Goal: Contribute content: Contribute content

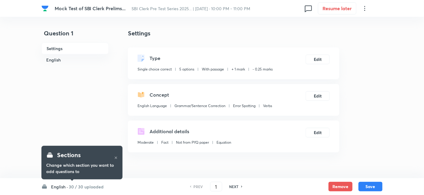
click at [84, 189] on h6 "30 / 30 uploaded" at bounding box center [86, 187] width 35 height 6
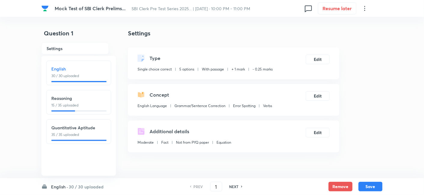
click at [82, 128] on h6 "Quantitative Aptitude" at bounding box center [78, 128] width 55 height 6
type input "66"
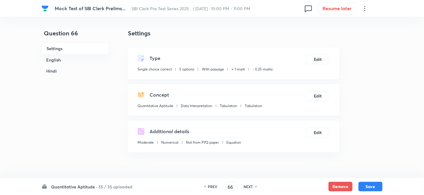
checkbox input "true"
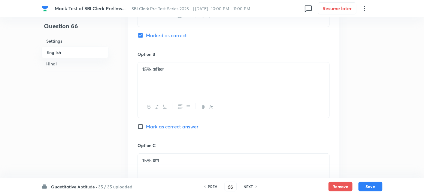
scroll to position [1748, 0]
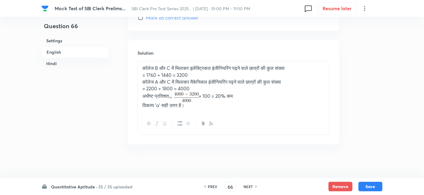
click at [246, 187] on h6 "NEXT" at bounding box center [248, 186] width 9 height 5
type input "67"
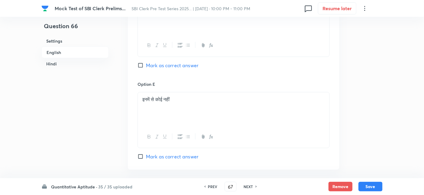
checkbox input "false"
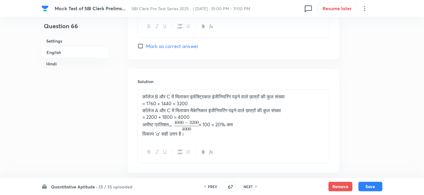
checkbox input "true"
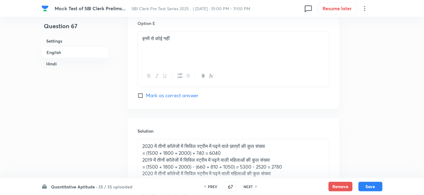
scroll to position [1778, 0]
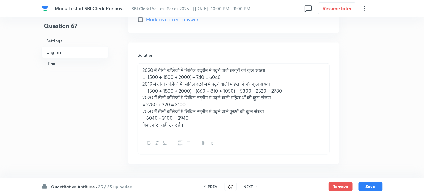
click at [252, 187] on div "NEXT" at bounding box center [250, 186] width 16 height 5
type input "68"
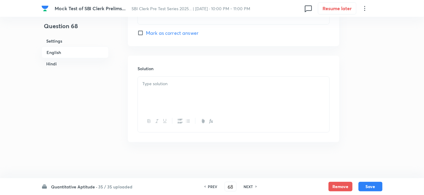
checkbox input "false"
checkbox input "true"
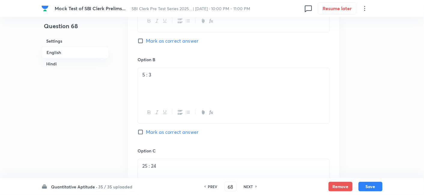
scroll to position [481, 0]
click at [379, 188] on button "Save" at bounding box center [371, 186] width 24 height 10
type input "69"
checkbox input "false"
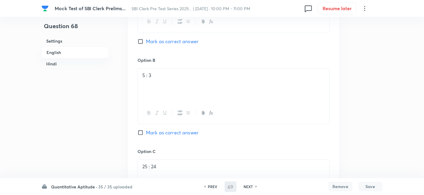
checkbox input "true"
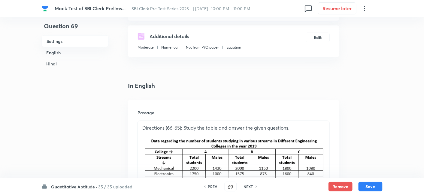
scroll to position [92, 0]
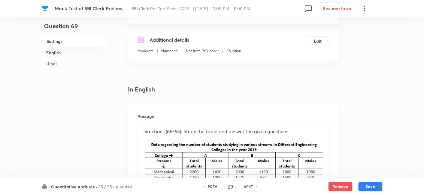
click at [209, 186] on h6 "PREV" at bounding box center [212, 186] width 9 height 5
type input "68"
checkbox input "false"
checkbox input "true"
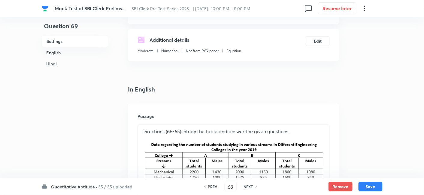
checkbox input "true"
click at [209, 186] on h6 "PREV" at bounding box center [212, 186] width 9 height 5
type input "67"
checkbox input "false"
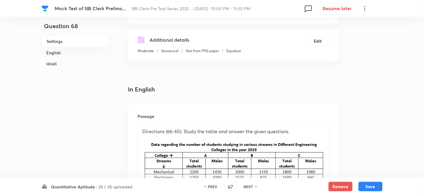
checkbox input "true"
click at [209, 186] on h6 "PREV" at bounding box center [212, 186] width 9 height 5
type input "66"
checkbox input "false"
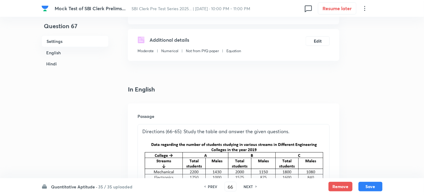
checkbox input "false"
checkbox input "true"
click at [209, 186] on h6 "PREV" at bounding box center [212, 186] width 9 height 5
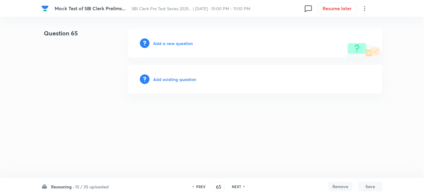
scroll to position [0, 0]
click at [242, 187] on div "NEXT" at bounding box center [239, 186] width 16 height 5
type input "66"
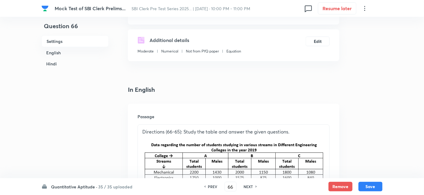
scroll to position [92, 0]
click at [181, 132] on p "Directions (66-65): Study the table and answer the given questions." at bounding box center [233, 131] width 183 height 7
click at [370, 187] on button "Save" at bounding box center [371, 186] width 24 height 10
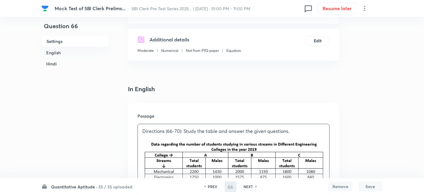
type input "67"
checkbox input "false"
checkbox input "true"
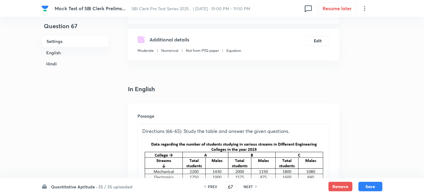
click at [182, 133] on p "Directions (66-65): Study the table and answer the given questions." at bounding box center [233, 131] width 183 height 7
click at [371, 187] on button "Save" at bounding box center [371, 186] width 24 height 10
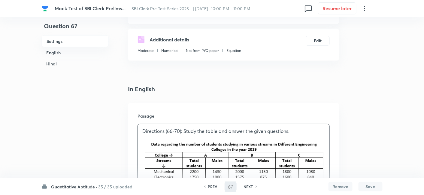
type input "68"
checkbox input "false"
checkbox input "true"
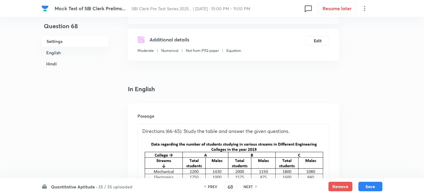
click at [180, 133] on p "Directions (66-65): Study the table and answer the given questions." at bounding box center [233, 131] width 183 height 7
click at [367, 185] on button "Save" at bounding box center [371, 186] width 24 height 10
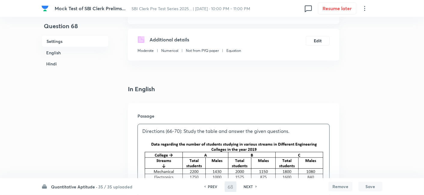
type input "69"
checkbox input "false"
checkbox input "true"
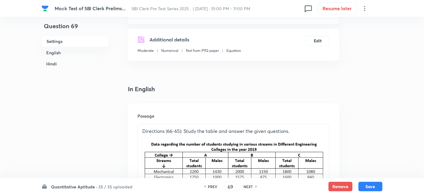
click at [180, 131] on p "Directions (66-65): Study the table and answer the given questions." at bounding box center [233, 131] width 183 height 7
click at [371, 190] on button "Save" at bounding box center [371, 186] width 24 height 10
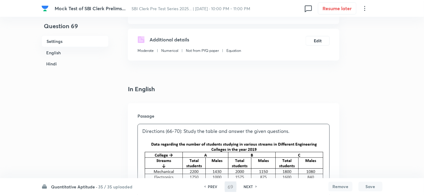
type input "70"
checkbox input "false"
checkbox input "true"
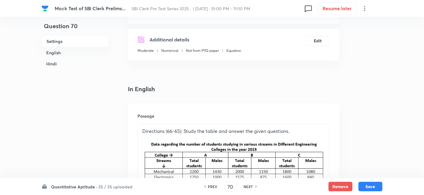
click at [177, 133] on p "Directions (66-65): Study the table and answer the given questions." at bounding box center [233, 131] width 183 height 7
click at [373, 184] on button "Save" at bounding box center [371, 186] width 24 height 10
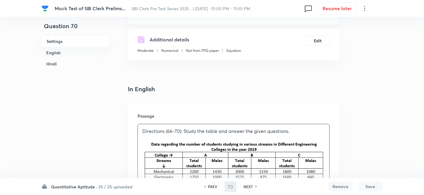
type input "71"
checkbox input "false"
checkbox input "true"
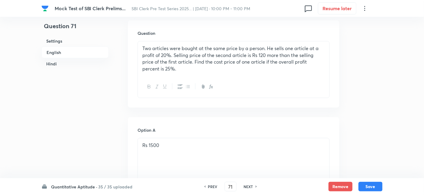
scroll to position [176, 0]
click at [208, 187] on h6 "PREV" at bounding box center [212, 186] width 9 height 5
type input "70"
checkbox input "false"
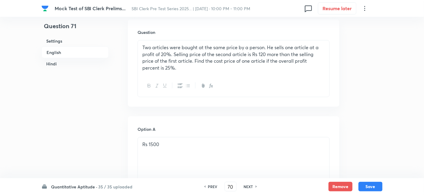
checkbox input "true"
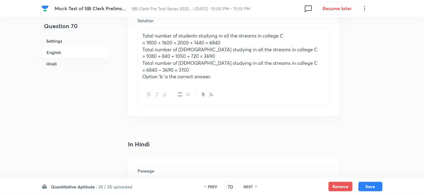
scroll to position [920, 0]
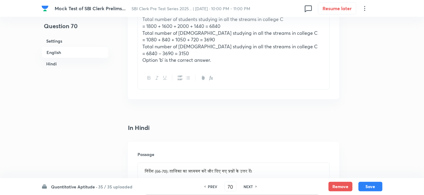
click at [214, 187] on h6 "PREV" at bounding box center [212, 186] width 9 height 5
type input "69"
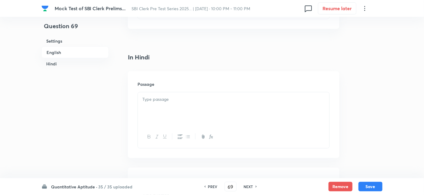
checkbox input "false"
checkbox input "true"
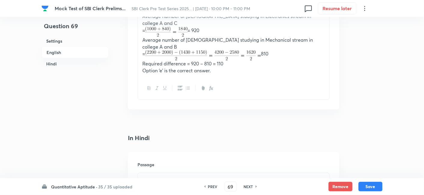
scroll to position [930, 0]
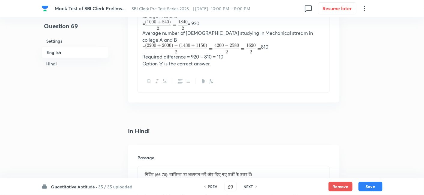
click at [251, 186] on h6 "NEXT" at bounding box center [248, 186] width 9 height 5
type input "70"
checkbox input "false"
checkbox input "true"
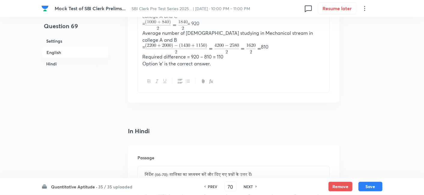
checkbox input "true"
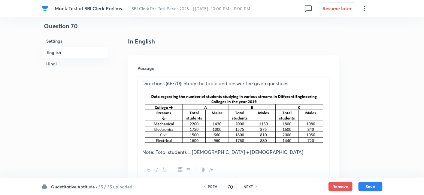
scroll to position [138, 0]
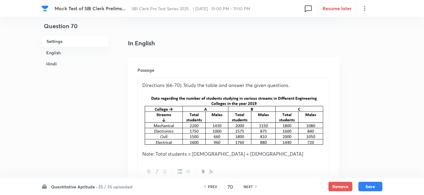
click at [245, 189] on h6 "NEXT" at bounding box center [248, 186] width 9 height 5
type input "71"
checkbox input "false"
checkbox input "true"
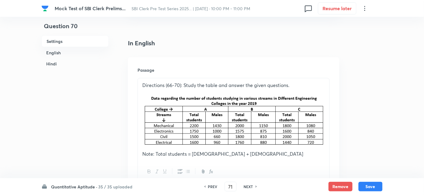
checkbox input "true"
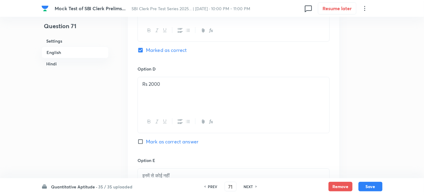
scroll to position [1264, 0]
click at [252, 187] on h6 "NEXT" at bounding box center [248, 186] width 9 height 5
type input "72"
checkbox input "false"
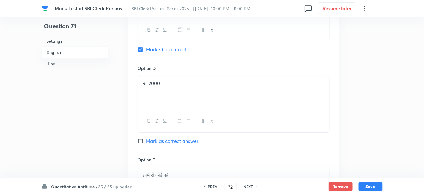
checkbox input "true"
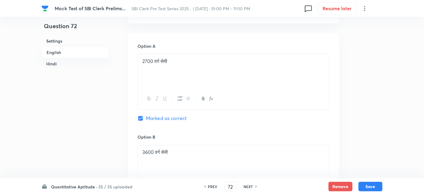
scroll to position [1003, 0]
click at [250, 188] on h6 "NEXT" at bounding box center [248, 186] width 9 height 5
type input "73"
checkbox input "false"
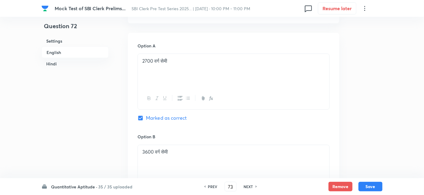
checkbox input "true"
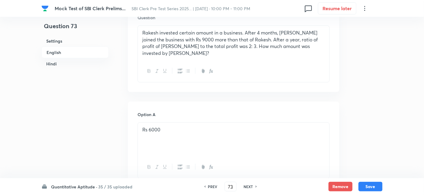
scroll to position [186, 0]
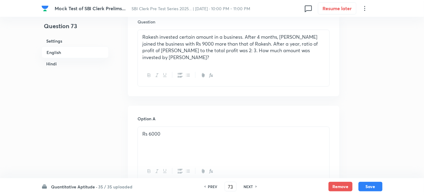
click at [251, 187] on h6 "NEXT" at bounding box center [248, 186] width 9 height 5
type input "74"
checkbox input "false"
checkbox input "true"
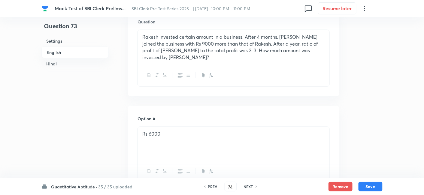
checkbox input "true"
click at [212, 187] on h6 "PREV" at bounding box center [212, 186] width 9 height 5
type input "73"
checkbox input "false"
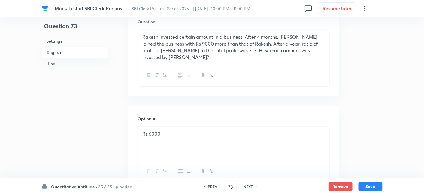
checkbox input "true"
click at [212, 187] on h6 "PREV" at bounding box center [212, 186] width 9 height 5
type input "72"
checkbox input "false"
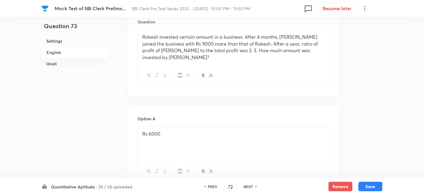
checkbox input "false"
checkbox input "true"
click at [212, 187] on h6 "PREV" at bounding box center [212, 186] width 9 height 5
type input "71"
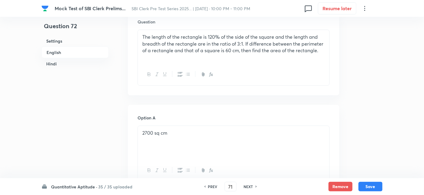
checkbox input "false"
checkbox input "true"
click at [212, 187] on h6 "PREV" at bounding box center [212, 186] width 9 height 5
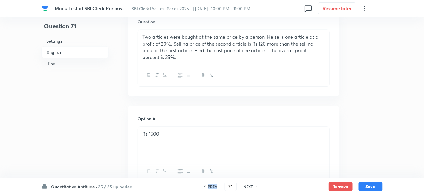
type input "70"
checkbox input "false"
checkbox input "true"
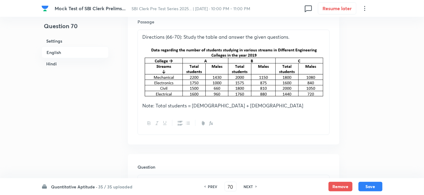
click at [245, 188] on h6 "NEXT" at bounding box center [248, 186] width 9 height 5
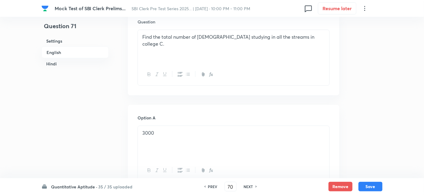
type input "71"
checkbox input "false"
checkbox input "true"
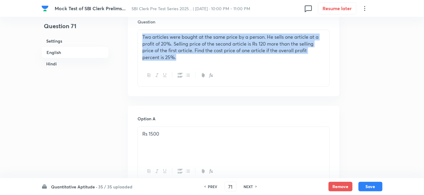
drag, startPoint x: 195, startPoint y: 59, endPoint x: 102, endPoint y: 11, distance: 103.9
copy p "Two articles were bought at the same price by a person. He sells one article at…"
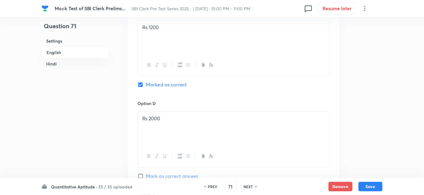
scroll to position [448, 0]
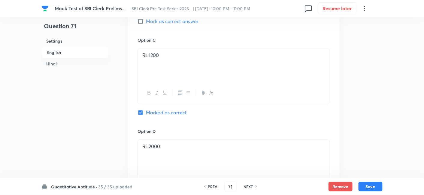
click at [251, 188] on h6 "NEXT" at bounding box center [248, 186] width 9 height 5
type input "72"
checkbox input "false"
checkbox input "true"
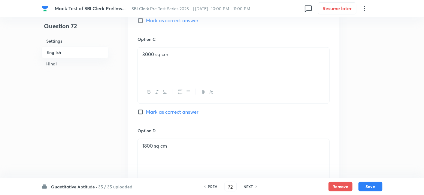
checkbox input "true"
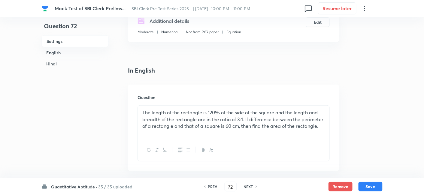
scroll to position [112, 0]
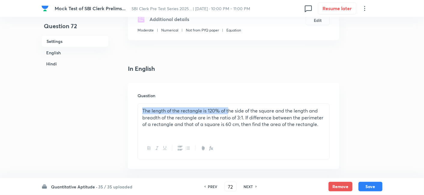
drag, startPoint x: 230, startPoint y: 104, endPoint x: 141, endPoint y: 107, distance: 89.3
click at [141, 107] on div "The length of the rectangle is 120% of the side of the square and the length an…" at bounding box center [234, 121] width 192 height 34
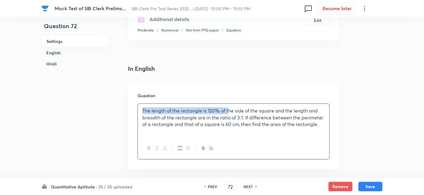
click at [141, 107] on div "The length of the rectangle is 120% of the side of the square and the length an…" at bounding box center [234, 121] width 192 height 34
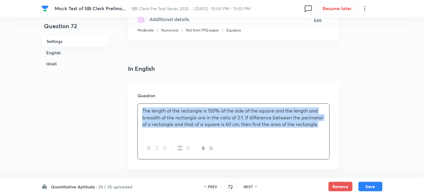
drag, startPoint x: 141, startPoint y: 107, endPoint x: 358, endPoint y: 144, distance: 220.3
copy p "The length of the rectangle is 120% of the side of the square and the length an…"
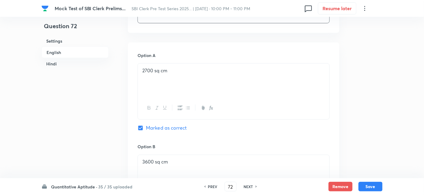
scroll to position [248, 0]
click at [253, 186] on div "NEXT" at bounding box center [250, 186] width 16 height 5
type input "73"
checkbox input "false"
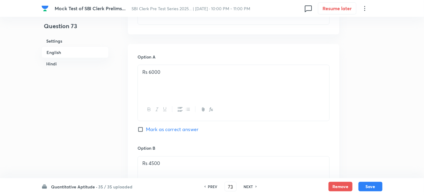
checkbox input "true"
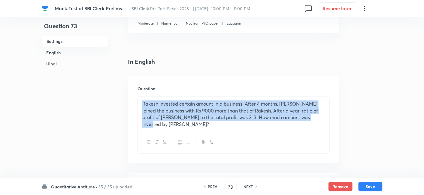
drag, startPoint x: 142, startPoint y: 102, endPoint x: 350, endPoint y: 129, distance: 210.3
copy p "Rakesh invested certain amount in a business. After 4 months, Suresh joined the…"
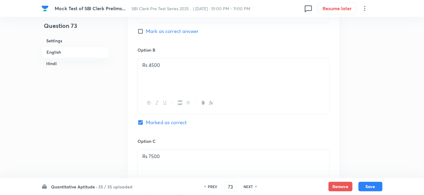
scroll to position [339, 0]
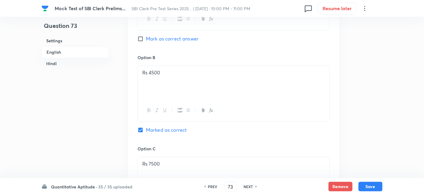
click at [249, 187] on h6 "NEXT" at bounding box center [248, 186] width 9 height 5
type input "74"
checkbox input "false"
checkbox input "true"
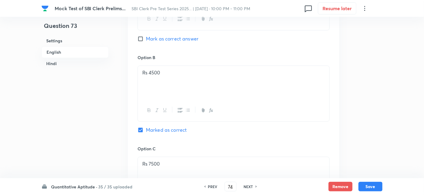
checkbox input "true"
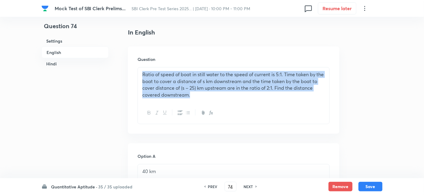
drag, startPoint x: 142, startPoint y: 72, endPoint x: 242, endPoint y: 110, distance: 106.6
click at [242, 110] on div "Ratio of speed of boat in still water to the speed of current is 5:1. Time take…" at bounding box center [234, 95] width 192 height 57
copy p "Ratio of speed of boat in still water to the speed of current is 5:1. Time take…"
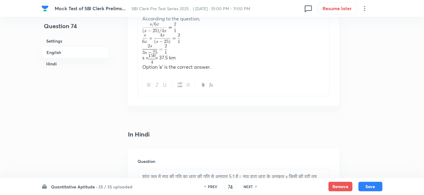
scroll to position [790, 0]
click at [252, 187] on div "NEXT" at bounding box center [250, 186] width 16 height 5
type input "75"
checkbox input "false"
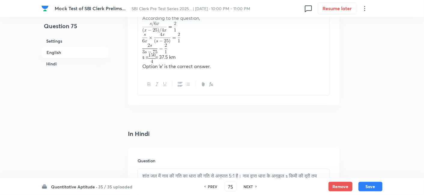
checkbox input "true"
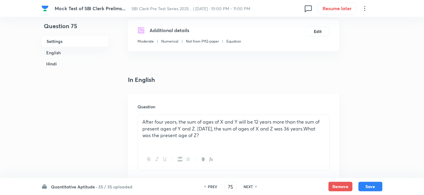
scroll to position [123, 0]
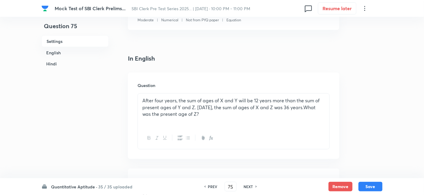
drag, startPoint x: 227, startPoint y: 112, endPoint x: 110, endPoint y: 89, distance: 119.5
copy p "After four years, the sum of ages of X and Y will be 12 years more than the sum…"
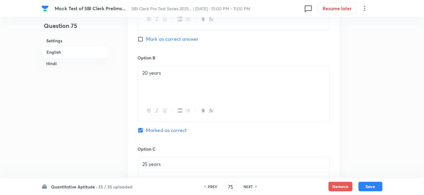
scroll to position [373, 0]
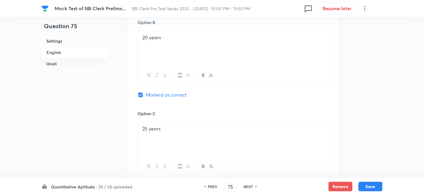
click at [254, 189] on div "NEXT" at bounding box center [250, 186] width 16 height 5
type input "76"
checkbox input "false"
checkbox input "true"
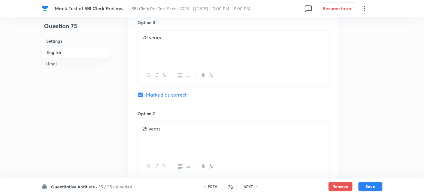
checkbox input "true"
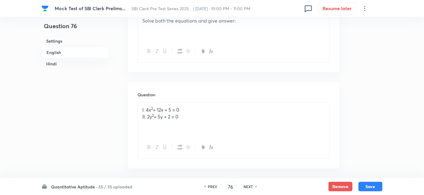
scroll to position [182, 0]
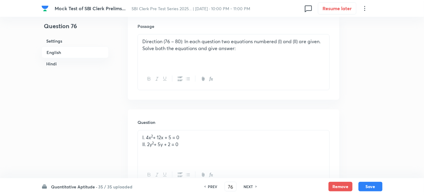
click at [251, 186] on h6 "NEXT" at bounding box center [248, 186] width 9 height 5
type input "77"
checkbox input "false"
checkbox input "true"
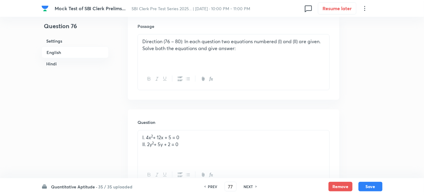
checkbox input "true"
click at [251, 186] on h6 "NEXT" at bounding box center [248, 186] width 9 height 5
type input "78"
checkbox input "false"
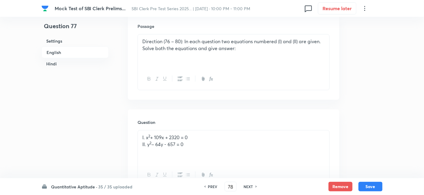
checkbox input "true"
click at [251, 186] on h6 "NEXT" at bounding box center [248, 186] width 9 height 5
type input "79"
checkbox input "false"
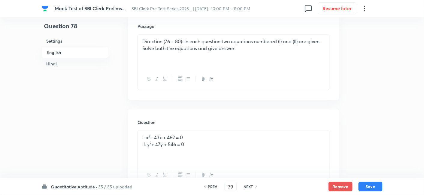
checkbox input "false"
checkbox input "true"
click at [251, 186] on h6 "NEXT" at bounding box center [248, 186] width 9 height 5
type input "80"
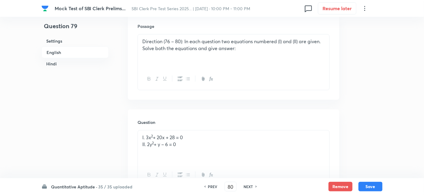
checkbox input "true"
checkbox input "false"
checkbox input "true"
checkbox input "false"
click at [206, 186] on div "PREV" at bounding box center [212, 186] width 16 height 5
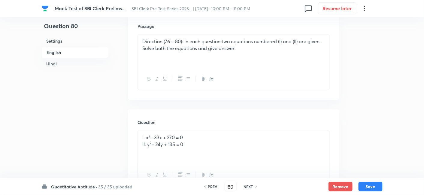
type input "79"
checkbox input "false"
checkbox input "true"
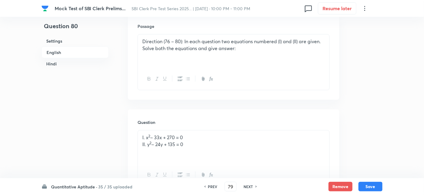
click at [206, 186] on div "PREV" at bounding box center [212, 186] width 16 height 5
type input "78"
checkbox input "false"
checkbox input "true"
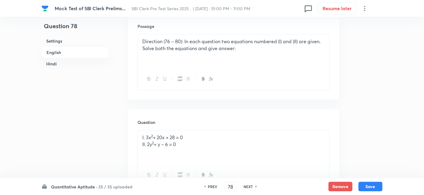
checkbox input "true"
click at [206, 186] on div "PREV" at bounding box center [212, 186] width 16 height 5
type input "77"
checkbox input "false"
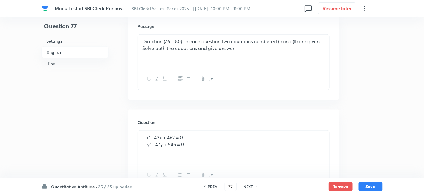
checkbox input "true"
click at [206, 186] on div "PREV" at bounding box center [212, 186] width 16 height 5
type input "76"
checkbox input "false"
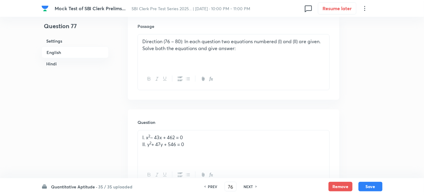
checkbox input "false"
checkbox input "true"
click at [206, 186] on div "PREV" at bounding box center [212, 186] width 16 height 5
type input "75"
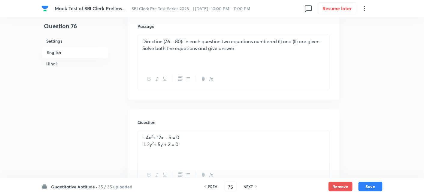
checkbox input "false"
checkbox input "true"
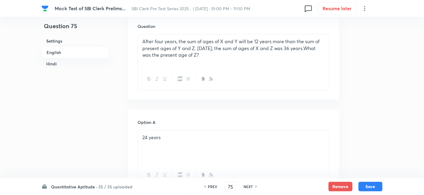
click at [245, 184] on h6 "NEXT" at bounding box center [248, 186] width 9 height 5
type input "76"
checkbox input "false"
checkbox input "true"
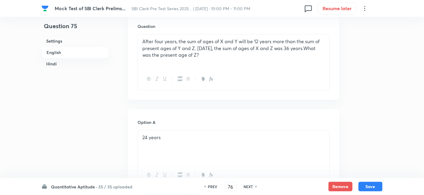
checkbox input "true"
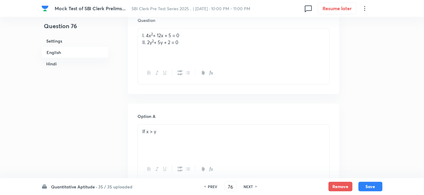
scroll to position [280, 0]
drag, startPoint x: 140, startPoint y: 39, endPoint x: 222, endPoint y: 65, distance: 86.3
click at [222, 65] on div "I. 4x 2 + 12x + 5 = 0 II. 2y 2 + 5y + 2 = 0" at bounding box center [234, 50] width 192 height 34
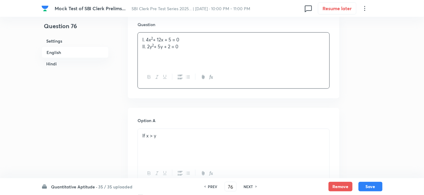
copy div "I. 4x 2 + 12x + 5 = 0 II. 2y 2 + 5y + 2 = 0"
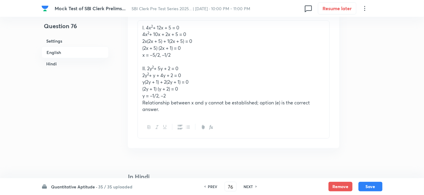
scroll to position [863, 0]
click at [250, 186] on h6 "NEXT" at bounding box center [248, 186] width 9 height 5
type input "77"
checkbox input "false"
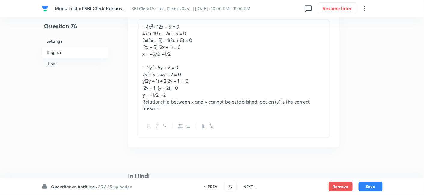
checkbox input "true"
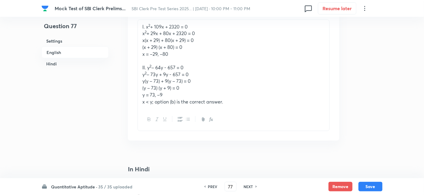
scroll to position [839, 0]
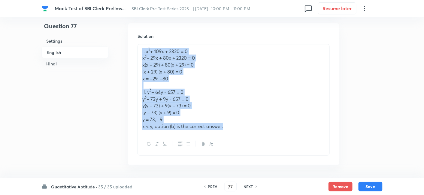
drag, startPoint x: 139, startPoint y: 47, endPoint x: 234, endPoint y: 128, distance: 124.7
click at [234, 128] on div "I. x 2 + 109x + 2320 = 0 x 2 + 29x + 80x + 2320 = 0 x(x + 29) + 80(x + 29) = 0 …" at bounding box center [234, 88] width 192 height 89
copy div "I. x 2 + 109x + 2320 = 0 x 2 + 29x + 80x + 2320 = 0 x(x + 29) + 80(x + 29) = 0 …"
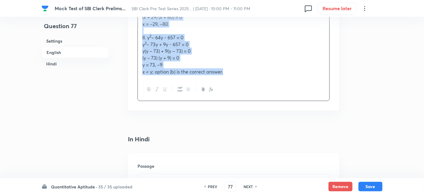
scroll to position [894, 0]
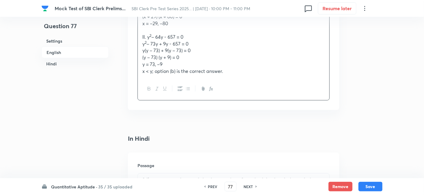
click at [245, 188] on h6 "NEXT" at bounding box center [248, 186] width 9 height 5
type input "78"
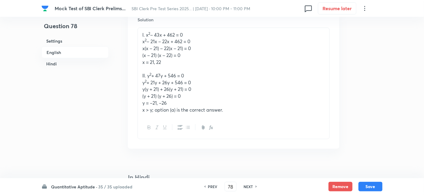
scroll to position [850, 0]
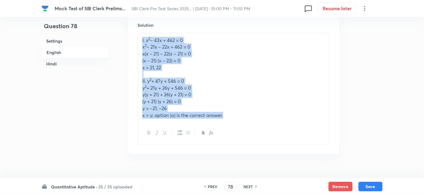
drag, startPoint x: 142, startPoint y: 40, endPoint x: 235, endPoint y: 117, distance: 120.4
click at [235, 117] on div "I. x 2 – 43x + 462 = 0 x 2 – 21x – 22x + 462 = 0 x(x – 21) – 22(x – 21) = 0 (x …" at bounding box center [234, 77] width 192 height 89
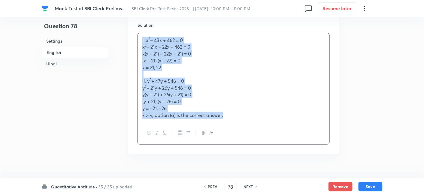
copy div "I. x 2 – 43x + 462 = 0 x 2 – 21x – 22x + 462 = 0 x(x – 21) – 22(x – 21) = 0 (x …"
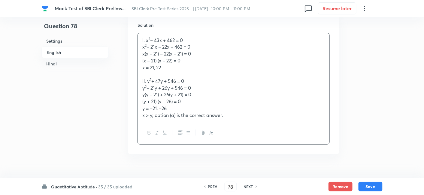
click at [211, 184] on h6 "PREV" at bounding box center [212, 186] width 9 height 5
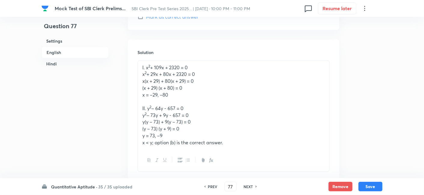
scroll to position [825, 0]
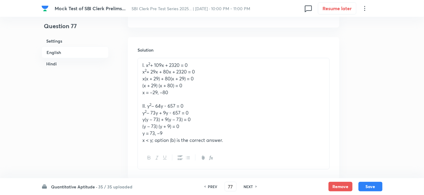
click at [247, 186] on h6 "NEXT" at bounding box center [248, 186] width 9 height 5
click at [208, 187] on h6 "PREV" at bounding box center [212, 186] width 9 height 5
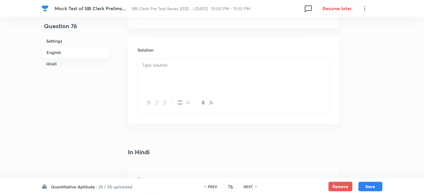
click at [208, 187] on h6 "PREV" at bounding box center [212, 186] width 9 height 5
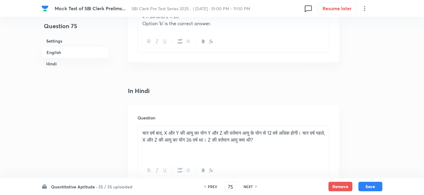
click at [246, 186] on h6 "NEXT" at bounding box center [248, 186] width 9 height 5
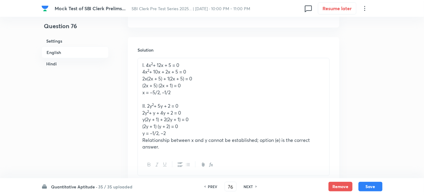
click at [246, 186] on h6 "NEXT" at bounding box center [248, 186] width 9 height 5
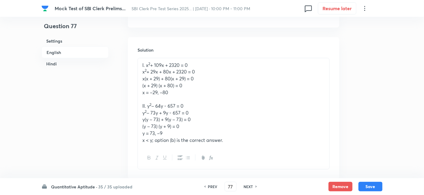
click at [252, 185] on h6 "NEXT" at bounding box center [248, 186] width 9 height 5
click at [214, 184] on h6 "PREV" at bounding box center [212, 186] width 9 height 5
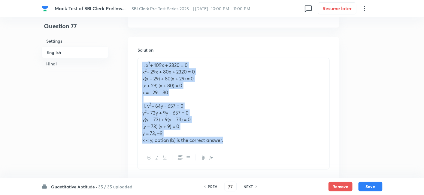
drag, startPoint x: 139, startPoint y: 66, endPoint x: 239, endPoint y: 138, distance: 122.6
click at [239, 138] on div "I. x 2 + 109x + 2320 = 0 x 2 + 29x + 80x + 2320 = 0 x(x + 29) + 80(x + 29) = 0 …" at bounding box center [234, 102] width 192 height 89
copy div "I. x 2 + 109x + 2320 = 0 x 2 + 29x + 80x + 2320 = 0 x(x + 29) + 80(x + 29) = 0 …"
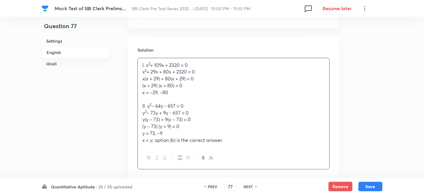
click at [252, 188] on h6 "NEXT" at bounding box center [248, 186] width 9 height 5
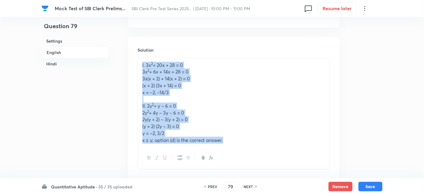
drag, startPoint x: 140, startPoint y: 63, endPoint x: 245, endPoint y: 153, distance: 137.6
click at [245, 153] on div "I. 3x 2 + 20x + 28 = 0 3x 2 + 6x + 14x + 28 = 0 3x(x + 2) + 14(x + 2) = 0 (x + …" at bounding box center [234, 114] width 192 height 112
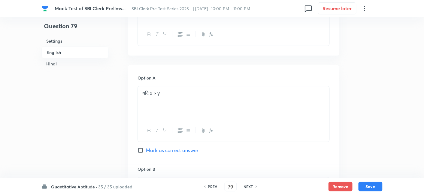
scroll to position [1204, 0]
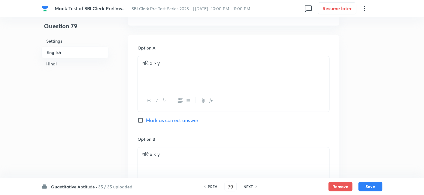
click at [248, 187] on h6 "NEXT" at bounding box center [248, 186] width 9 height 5
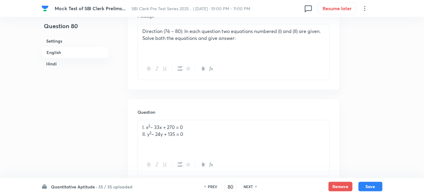
scroll to position [193, 0]
drag, startPoint x: 142, startPoint y: 128, endPoint x: 254, endPoint y: 159, distance: 116.3
click at [254, 159] on div "I. x 2 – 33x + 270 = 0 II. y 2 – 24y + 135 = 0" at bounding box center [234, 148] width 192 height 56
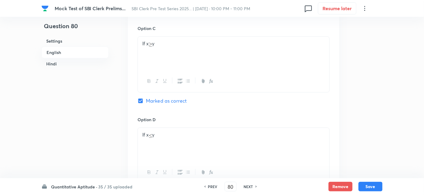
scroll to position [556, 0]
click at [252, 187] on h6 "NEXT" at bounding box center [248, 186] width 9 height 5
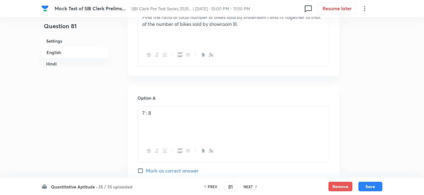
scroll to position [418, 0]
click at [251, 185] on h6 "NEXT" at bounding box center [248, 186] width 9 height 5
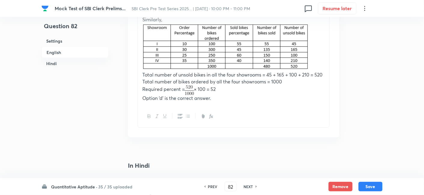
scroll to position [1015, 0]
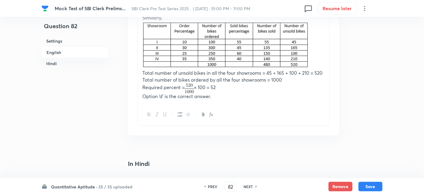
click at [253, 184] on div "PREV 82 ​ NEXT" at bounding box center [231, 187] width 78 height 10
click at [251, 187] on h6 "NEXT" at bounding box center [248, 186] width 9 height 5
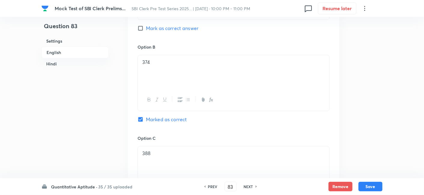
scroll to position [557, 0]
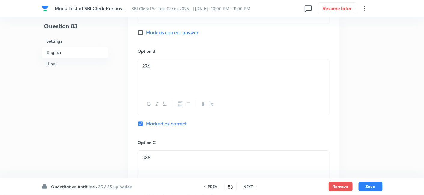
click at [247, 186] on h6 "NEXT" at bounding box center [248, 186] width 9 height 5
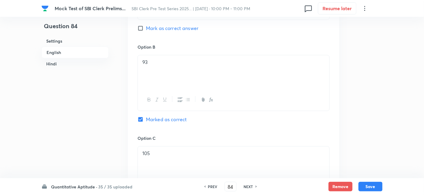
scroll to position [547, 0]
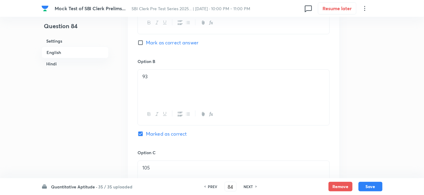
click at [250, 185] on h6 "NEXT" at bounding box center [248, 186] width 9 height 5
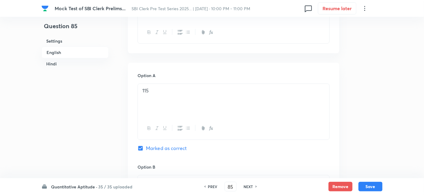
scroll to position [444, 0]
click at [253, 187] on div "NEXT" at bounding box center [250, 186] width 16 height 5
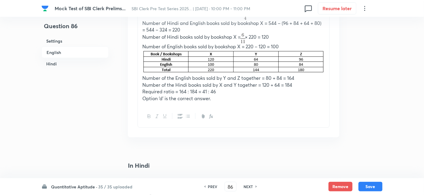
scroll to position [931, 0]
click at [250, 187] on h6 "NEXT" at bounding box center [248, 186] width 9 height 5
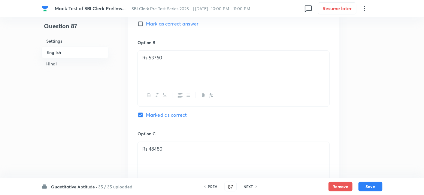
scroll to position [477, 0]
click at [251, 187] on h6 "NEXT" at bounding box center [248, 186] width 9 height 5
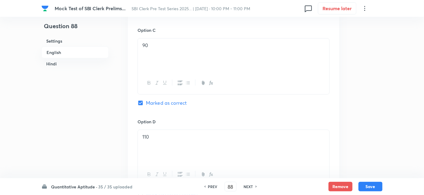
scroll to position [549, 0]
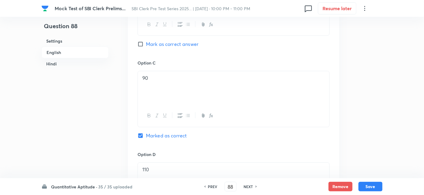
click at [246, 184] on div "PREV 88 ​ NEXT" at bounding box center [231, 187] width 78 height 10
click at [246, 186] on h6 "NEXT" at bounding box center [248, 186] width 9 height 5
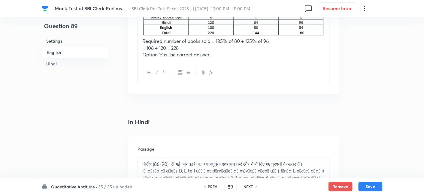
scroll to position [967, 0]
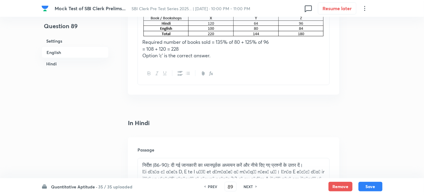
click at [250, 188] on h6 "NEXT" at bounding box center [248, 186] width 9 height 5
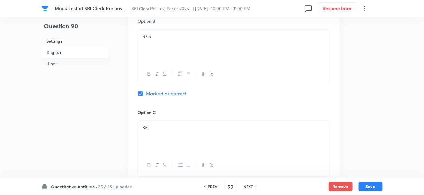
scroll to position [498, 0]
click at [246, 184] on div "PREV 90 ​ NEXT" at bounding box center [231, 187] width 78 height 10
click at [246, 187] on h6 "NEXT" at bounding box center [248, 186] width 9 height 5
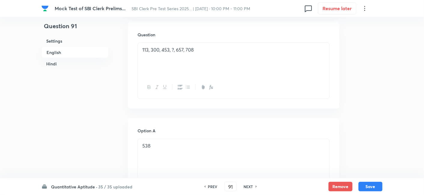
scroll to position [270, 0]
drag, startPoint x: 204, startPoint y: 50, endPoint x: 113, endPoint y: 54, distance: 91.1
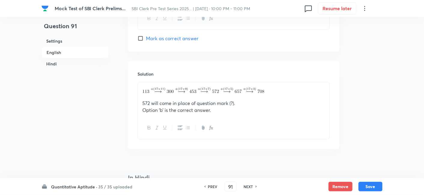
scroll to position [801, 0]
click at [247, 187] on h6 "NEXT" at bounding box center [248, 186] width 9 height 5
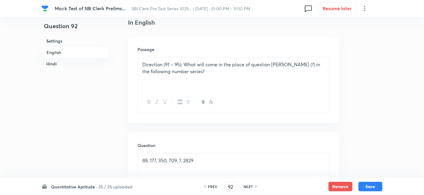
scroll to position [238, 0]
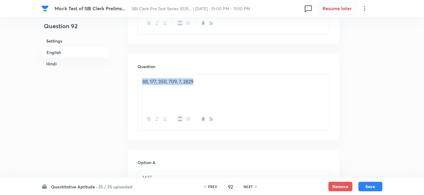
drag, startPoint x: 215, startPoint y: 85, endPoint x: 102, endPoint y: 85, distance: 113.3
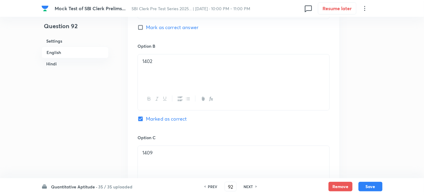
scroll to position [446, 0]
click at [245, 187] on h6 "NEXT" at bounding box center [248, 186] width 9 height 5
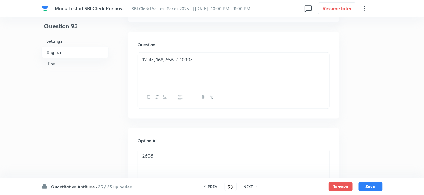
scroll to position [260, 0]
drag, startPoint x: 141, startPoint y: 62, endPoint x: 236, endPoint y: 75, distance: 96.2
click at [236, 75] on div "12, 44, 168, 656, ?, 10304" at bounding box center [234, 70] width 192 height 34
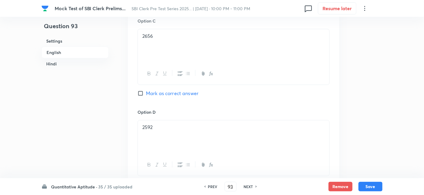
scroll to position [655, 0]
click at [252, 188] on h6 "NEXT" at bounding box center [248, 186] width 9 height 5
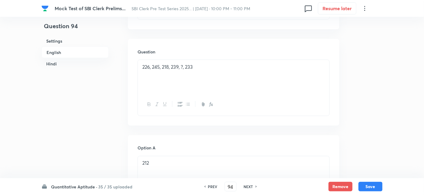
scroll to position [218, 0]
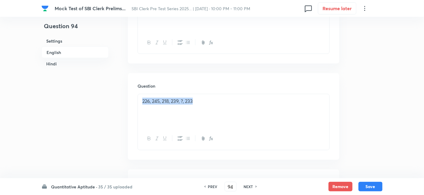
drag, startPoint x: 216, startPoint y: 98, endPoint x: 102, endPoint y: 110, distance: 114.2
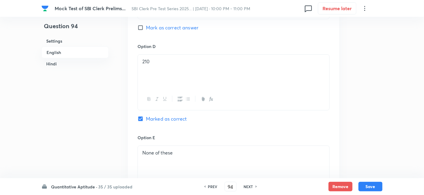
scroll to position [625, 0]
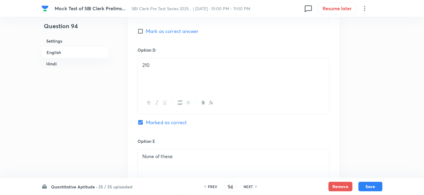
click at [249, 188] on h6 "NEXT" at bounding box center [248, 186] width 9 height 5
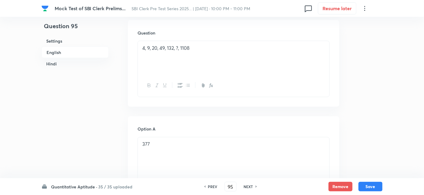
scroll to position [271, 0]
drag, startPoint x: 140, startPoint y: 49, endPoint x: 230, endPoint y: 59, distance: 90.6
click at [230, 59] on div "4, 9, 20, 49, 132, ?, 1108" at bounding box center [234, 58] width 192 height 34
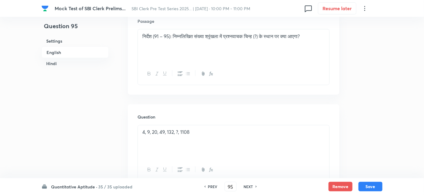
scroll to position [1018, 0]
click at [246, 187] on h6 "NEXT" at bounding box center [248, 186] width 9 height 5
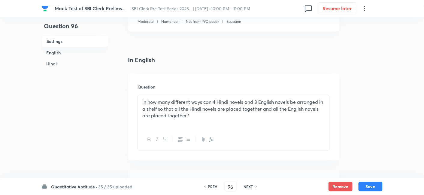
scroll to position [135, 0]
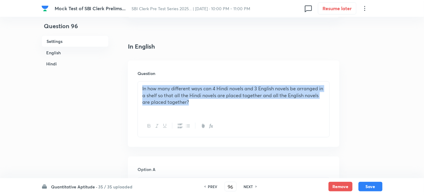
drag, startPoint x: 194, startPoint y: 109, endPoint x: 120, endPoint y: 84, distance: 78.4
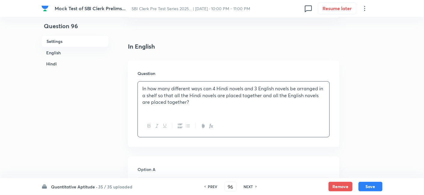
click at [250, 187] on h6 "NEXT" at bounding box center [248, 186] width 9 height 5
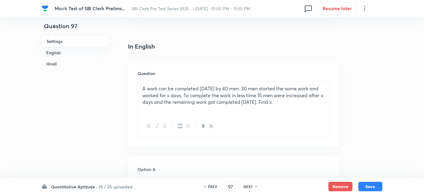
click at [250, 187] on h6 "NEXT" at bounding box center [248, 186] width 9 height 5
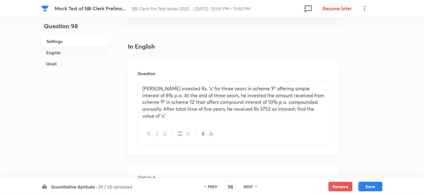
click at [250, 187] on h6 "NEXT" at bounding box center [248, 186] width 9 height 5
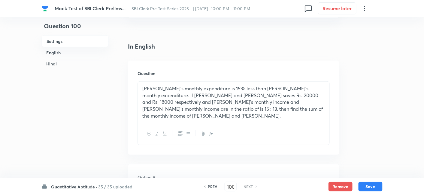
click at [250, 187] on h6 "NEXT" at bounding box center [248, 186] width 9 height 5
click at [211, 187] on h6 "PREV" at bounding box center [212, 186] width 9 height 5
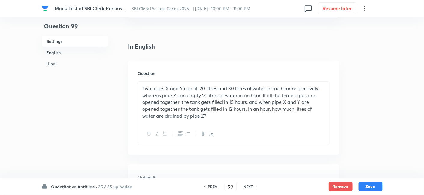
click at [211, 187] on h6 "PREV" at bounding box center [212, 186] width 9 height 5
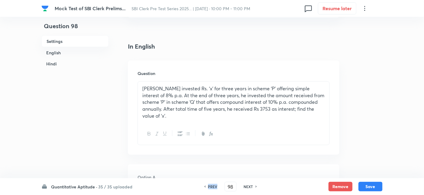
click at [211, 187] on h6 "PREV" at bounding box center [212, 186] width 9 height 5
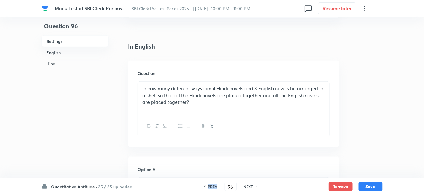
click at [211, 187] on h6 "PREV" at bounding box center [212, 186] width 9 height 5
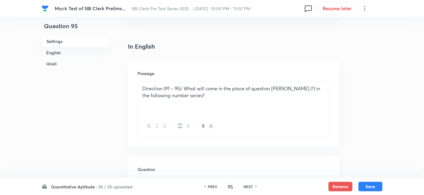
click at [211, 187] on h6 "PREV" at bounding box center [212, 186] width 9 height 5
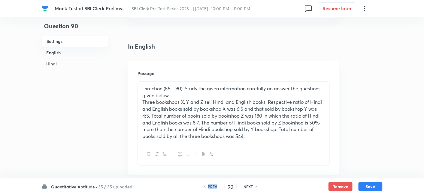
click at [211, 187] on h6 "PREV" at bounding box center [212, 186] width 9 height 5
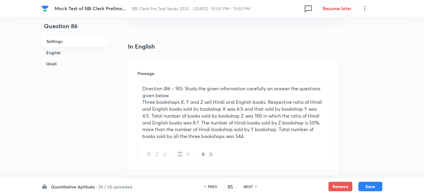
click at [211, 187] on h6 "PREV" at bounding box center [212, 186] width 9 height 5
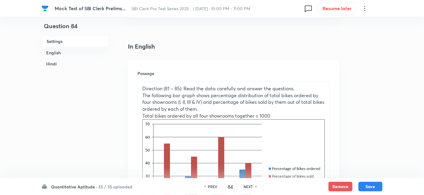
click at [211, 187] on h6 "PREV" at bounding box center [212, 186] width 9 height 5
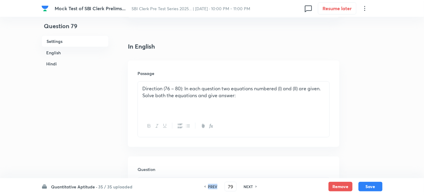
click at [211, 187] on h6 "PREV" at bounding box center [212, 186] width 9 height 5
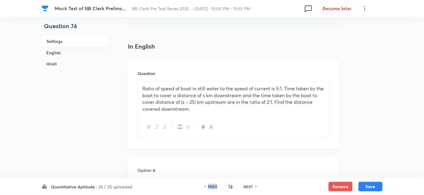
click at [211, 187] on h6 "PREV" at bounding box center [212, 186] width 9 height 5
click at [246, 187] on h6 "NEXT" at bounding box center [248, 186] width 9 height 5
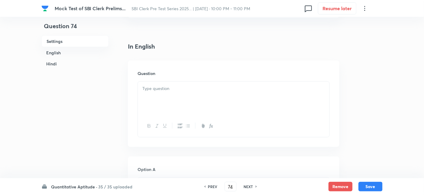
click at [246, 187] on h6 "NEXT" at bounding box center [248, 186] width 9 height 5
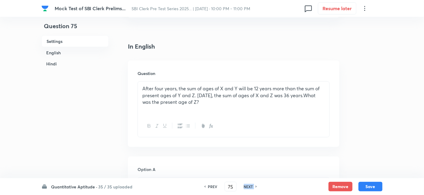
click at [246, 187] on h6 "NEXT" at bounding box center [248, 186] width 9 height 5
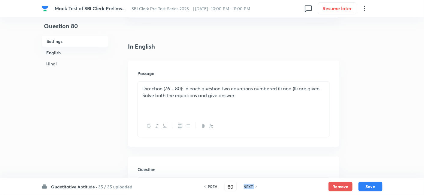
click at [246, 187] on h6 "NEXT" at bounding box center [248, 186] width 9 height 5
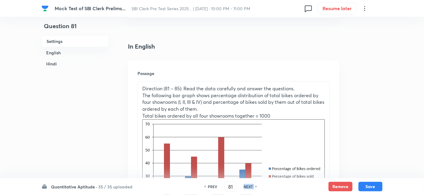
click at [246, 187] on h6 "NEXT" at bounding box center [248, 186] width 9 height 5
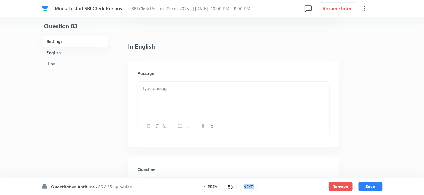
click at [246, 187] on h6 "NEXT" at bounding box center [248, 186] width 9 height 5
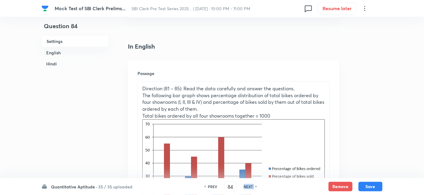
click at [246, 187] on h6 "NEXT" at bounding box center [248, 186] width 9 height 5
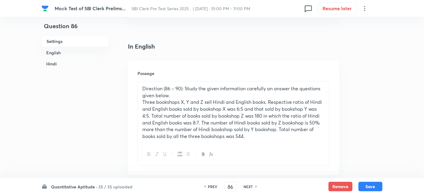
click at [246, 187] on h6 "NEXT" at bounding box center [248, 186] width 9 height 5
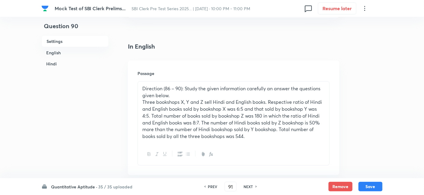
click at [246, 187] on h6 "NEXT" at bounding box center [248, 186] width 9 height 5
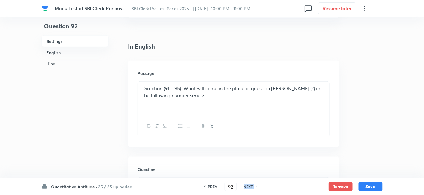
click at [246, 187] on h6 "NEXT" at bounding box center [248, 186] width 9 height 5
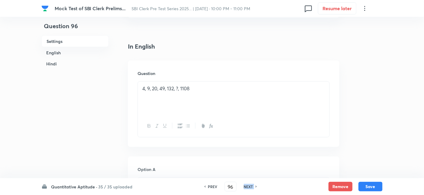
click at [246, 187] on h6 "NEXT" at bounding box center [248, 186] width 9 height 5
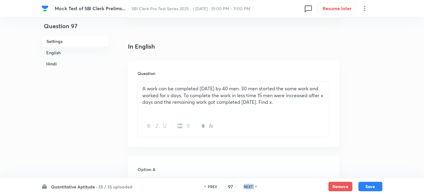
click at [246, 187] on h6 "NEXT" at bounding box center [248, 186] width 9 height 5
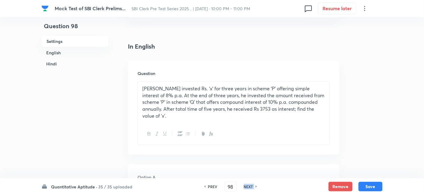
click at [246, 187] on h6 "NEXT" at bounding box center [248, 186] width 9 height 5
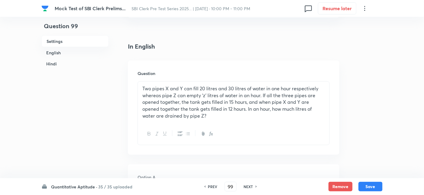
click at [246, 187] on h6 "NEXT" at bounding box center [248, 186] width 9 height 5
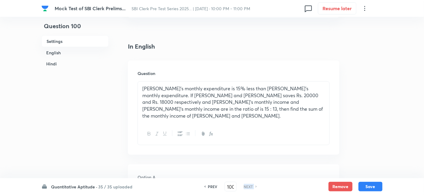
click at [246, 187] on h6 "NEXT" at bounding box center [248, 186] width 9 height 5
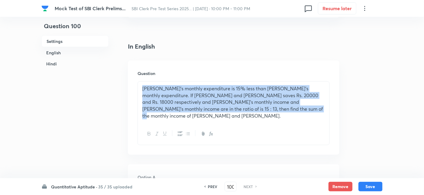
drag, startPoint x: 275, startPoint y: 114, endPoint x: 119, endPoint y: 85, distance: 157.9
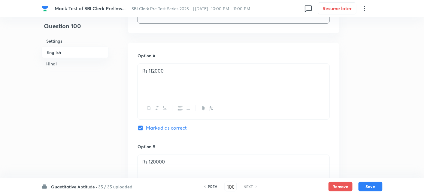
scroll to position [257, 0]
click at [215, 187] on h6 "PREV" at bounding box center [212, 186] width 9 height 5
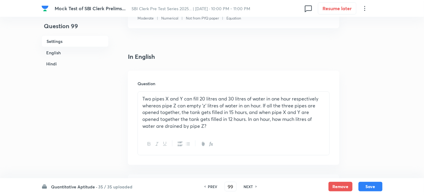
scroll to position [124, 0]
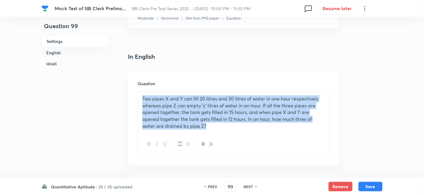
drag, startPoint x: 215, startPoint y: 126, endPoint x: 108, endPoint y: 78, distance: 117.2
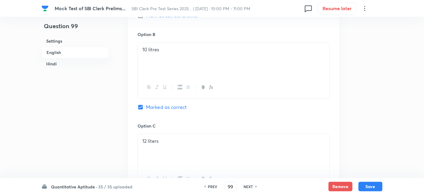
scroll to position [368, 0]
click at [212, 188] on h6 "PREV" at bounding box center [212, 186] width 9 height 5
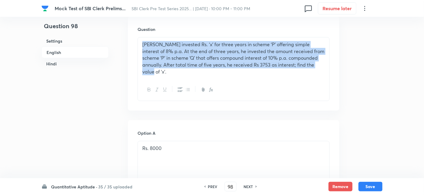
drag, startPoint x: 309, startPoint y: 62, endPoint x: 105, endPoint y: 20, distance: 209.1
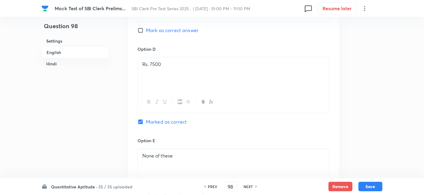
scroll to position [536, 0]
click at [208, 189] on h6 "PREV" at bounding box center [212, 186] width 9 height 5
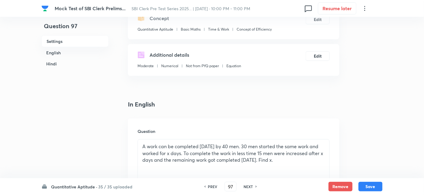
scroll to position [106, 0]
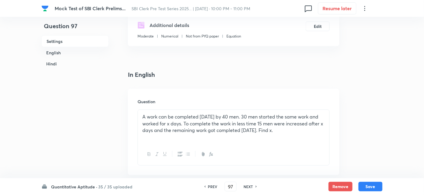
drag, startPoint x: 310, startPoint y: 132, endPoint x: 156, endPoint y: 108, distance: 155.9
click at [156, 108] on div "Question A work can be completed in 24 days by 40 men. 30 men started the same …" at bounding box center [234, 132] width 212 height 87
click at [142, 117] on p "A work can be completed in 24 days by 40 men. 30 men started the same work and …" at bounding box center [233, 124] width 183 height 20
drag, startPoint x: 304, startPoint y: 136, endPoint x: 104, endPoint y: 111, distance: 201.7
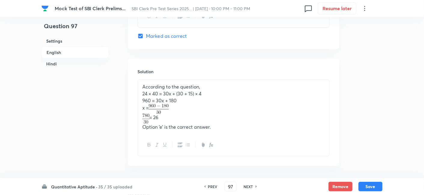
scroll to position [708, 0]
click at [209, 185] on h6 "PREV" at bounding box center [212, 186] width 9 height 5
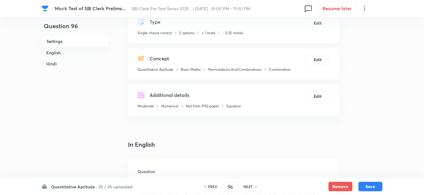
scroll to position [37, 0]
click at [212, 186] on h6 "PREV" at bounding box center [212, 186] width 9 height 5
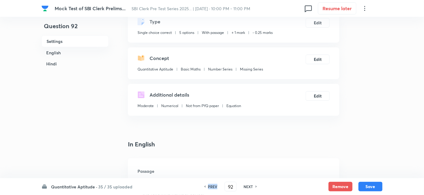
click at [212, 186] on h6 "PREV" at bounding box center [212, 186] width 9 height 5
click at [250, 188] on h6 "NEXT" at bounding box center [248, 186] width 9 height 5
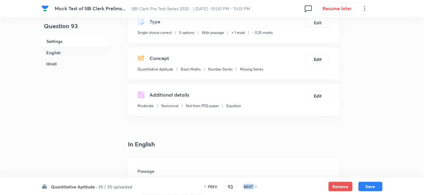
click at [250, 188] on h6 "NEXT" at bounding box center [248, 186] width 9 height 5
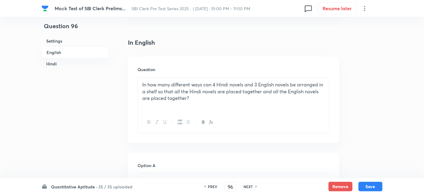
scroll to position [171, 0]
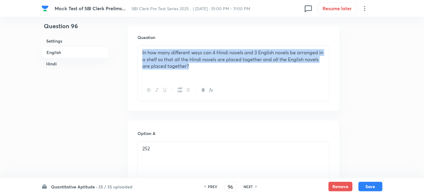
drag, startPoint x: 197, startPoint y: 69, endPoint x: 117, endPoint y: 44, distance: 83.6
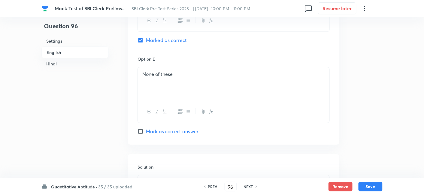
scroll to position [678, 0]
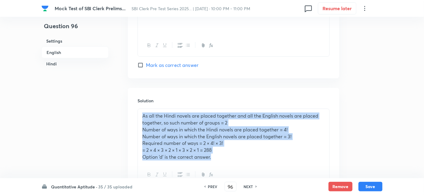
drag, startPoint x: 224, startPoint y: 158, endPoint x: 113, endPoint y: 109, distance: 121.1
click at [113, 109] on div "Question 96 Settings English Hindi Settings Type Single choice correct 5 option…" at bounding box center [211, 146] width 341 height 1590
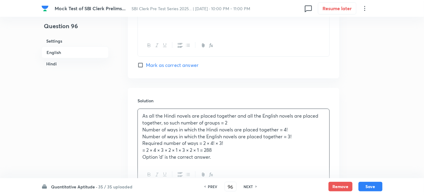
click at [250, 189] on h6 "NEXT" at bounding box center [248, 186] width 9 height 5
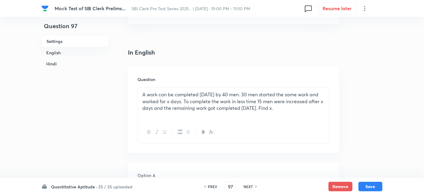
scroll to position [142, 0]
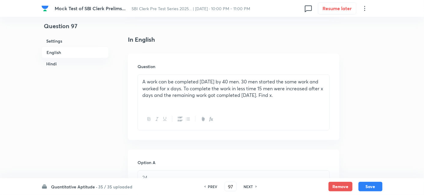
drag, startPoint x: 308, startPoint y: 96, endPoint x: 92, endPoint y: 63, distance: 219.1
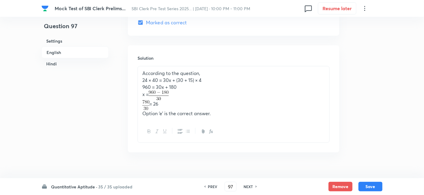
scroll to position [721, 0]
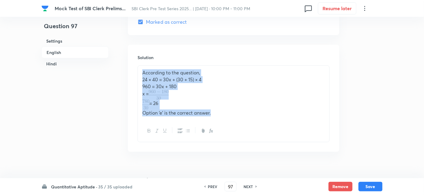
drag, startPoint x: 215, startPoint y: 108, endPoint x: 129, endPoint y: 68, distance: 95.6
click at [129, 68] on div "Solution According to the question, 24 × 40 = 30x + (30 + 15) × 4 960 = 30x + 1…" at bounding box center [234, 98] width 212 height 107
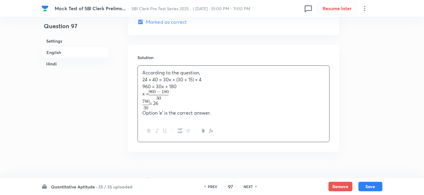
click at [246, 187] on h6 "NEXT" at bounding box center [248, 186] width 9 height 5
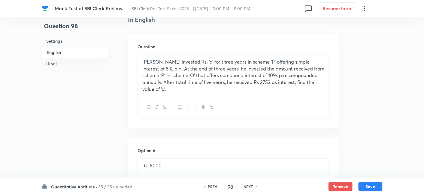
scroll to position [160, 0]
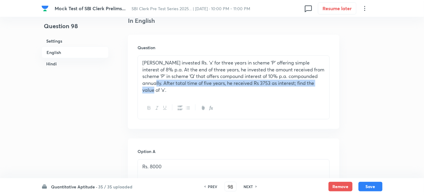
click at [318, 80] on p "Manoj invested Rs. ‘x’ for three years in scheme ‘P’ offering simple interest o…" at bounding box center [233, 76] width 183 height 34
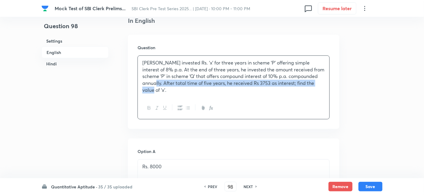
click at [312, 87] on div "Manoj invested Rs. ‘x’ for three years in scheme ‘P’ offering simple interest o…" at bounding box center [234, 76] width 192 height 41
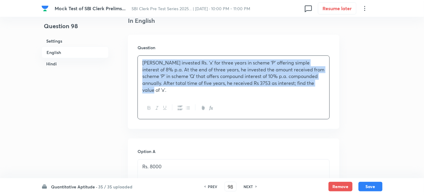
drag, startPoint x: 312, startPoint y: 87, endPoint x: 83, endPoint y: 20, distance: 238.2
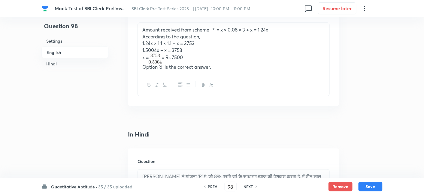
scroll to position [752, 0]
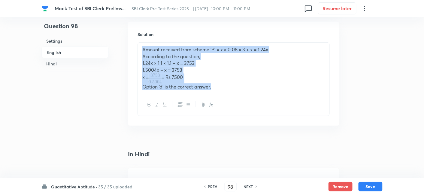
drag, startPoint x: 234, startPoint y: 83, endPoint x: 132, endPoint y: 29, distance: 114.9
click at [132, 29] on div "Solution Amount received from scheme ‘P’ = x × 0.08 × 3 + x = 1.24x According t…" at bounding box center [234, 74] width 212 height 104
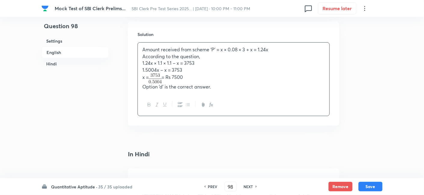
click at [251, 187] on h6 "NEXT" at bounding box center [248, 186] width 9 height 5
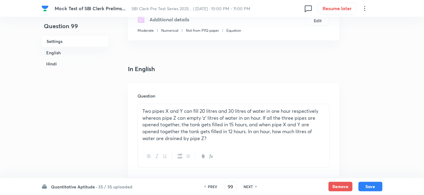
scroll to position [134, 0]
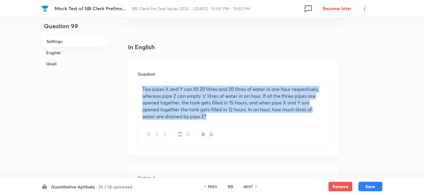
drag, startPoint x: 219, startPoint y: 118, endPoint x: 119, endPoint y: 83, distance: 105.8
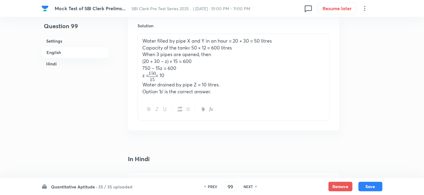
scroll to position [751, 0]
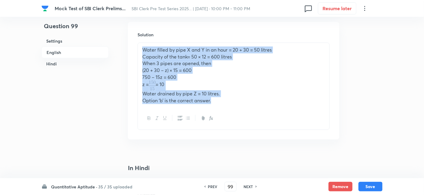
drag, startPoint x: 213, startPoint y: 102, endPoint x: 135, endPoint y: 50, distance: 94.4
click at [135, 50] on div "Solution Water filled by pipe X and Y in an hour = 20 + 30 = 50 litres Capacity…" at bounding box center [234, 81] width 212 height 118
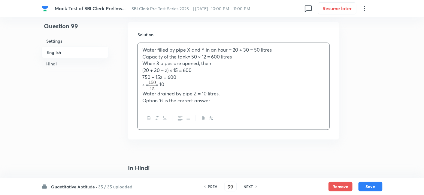
click at [250, 185] on h6 "NEXT" at bounding box center [248, 186] width 9 height 5
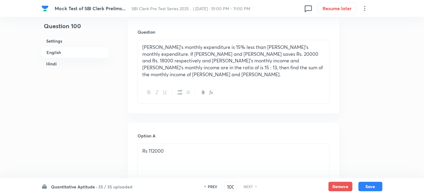
scroll to position [148, 0]
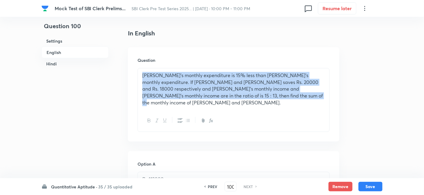
drag, startPoint x: 274, startPoint y: 96, endPoint x: 134, endPoint y: 65, distance: 143.9
click at [134, 65] on div "Question Ankur’s monthly expenditure is 15% less than Devendra’s monthly expend…" at bounding box center [234, 94] width 212 height 94
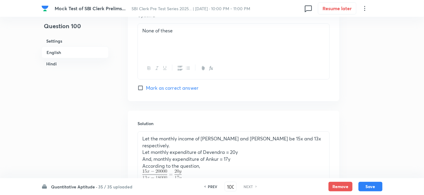
scroll to position [728, 0]
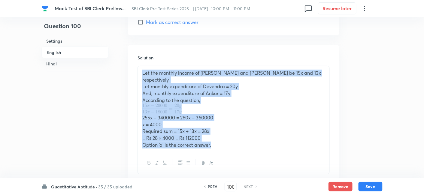
drag, startPoint x: 226, startPoint y: 132, endPoint x: 136, endPoint y: 56, distance: 117.6
click at [136, 56] on div "Solution Let the monthly income of Devendra and Ankur be 15x and 13x respective…" at bounding box center [234, 114] width 212 height 139
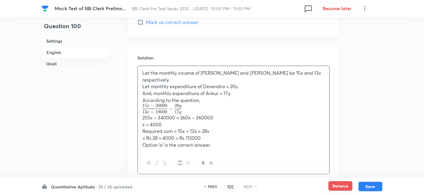
click at [334, 187] on button "Remove" at bounding box center [341, 186] width 24 height 10
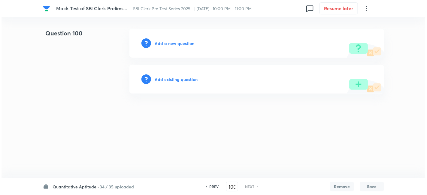
scroll to position [0, 0]
click at [211, 188] on h6 "PREV" at bounding box center [214, 186] width 9 height 5
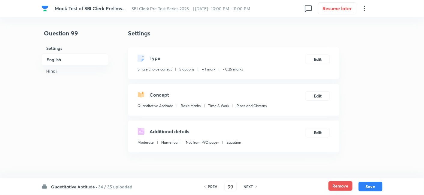
click at [340, 185] on button "Remove" at bounding box center [341, 186] width 24 height 10
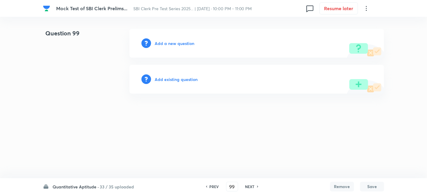
click at [215, 186] on h6 "PREV" at bounding box center [214, 186] width 9 height 5
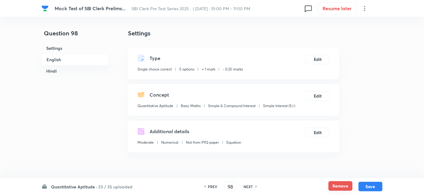
click at [341, 185] on button "Remove" at bounding box center [341, 186] width 24 height 10
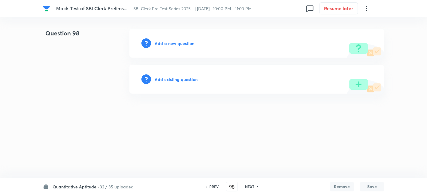
click at [210, 184] on h6 "PREV" at bounding box center [213, 186] width 9 height 5
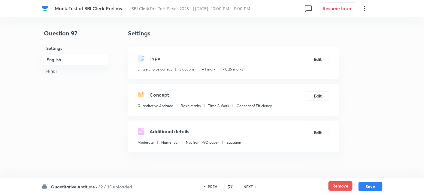
click at [333, 185] on button "Remove" at bounding box center [341, 186] width 24 height 10
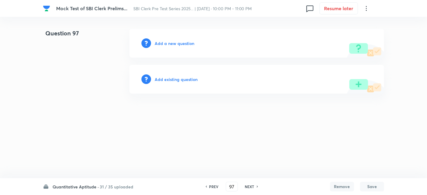
click at [212, 185] on h6 "PREV" at bounding box center [213, 186] width 9 height 5
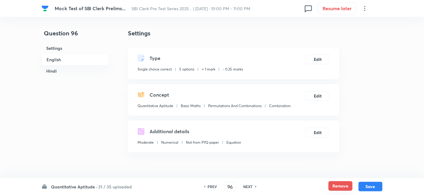
click at [340, 188] on button "Remove" at bounding box center [341, 186] width 24 height 10
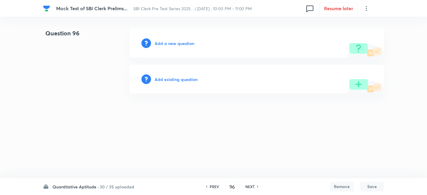
click at [181, 43] on h6 "Add a new question" at bounding box center [175, 43] width 40 height 6
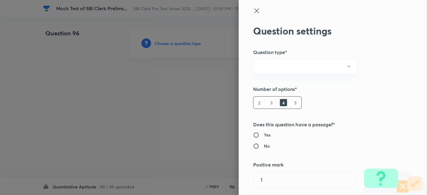
click at [181, 43] on div at bounding box center [213, 97] width 427 height 195
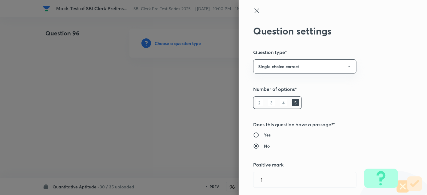
click at [264, 135] on h6 "Yes" at bounding box center [267, 135] width 7 height 6
click at [263, 135] on input "Yes" at bounding box center [258, 135] width 11 height 6
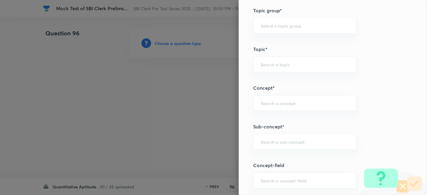
scroll to position [271, 0]
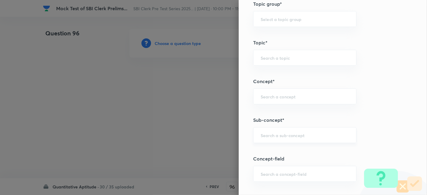
click at [277, 137] on div "​" at bounding box center [304, 135] width 103 height 16
click at [272, 146] on li "Simplification" at bounding box center [299, 151] width 103 height 11
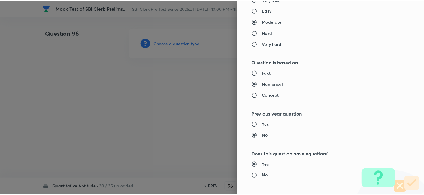
scroll to position [622, 0]
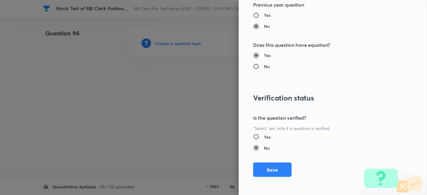
click at [263, 169] on button "Save" at bounding box center [272, 170] width 38 height 14
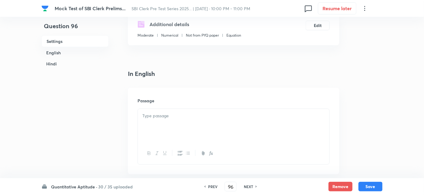
scroll to position [107, 0]
paste div
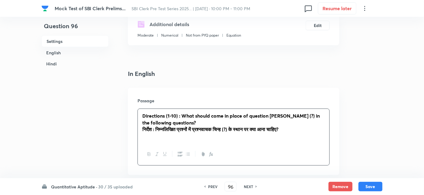
click at [166, 121] on div "Directions (1-10) : What should come in place of question mark (?) in the follo…" at bounding box center [234, 126] width 192 height 35
click at [175, 118] on strong "Directions (1-10) : What should come in place of question mark (?) in the follo…" at bounding box center [231, 119] width 178 height 13
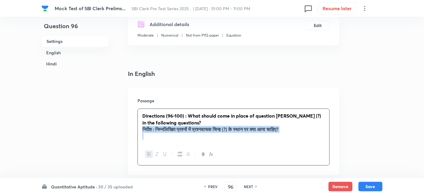
drag, startPoint x: 139, startPoint y: 126, endPoint x: 316, endPoint y: 138, distance: 177.1
click at [316, 138] on div "Directions (96-100) : What should come in place of question mark (?) in the fol…" at bounding box center [234, 126] width 192 height 35
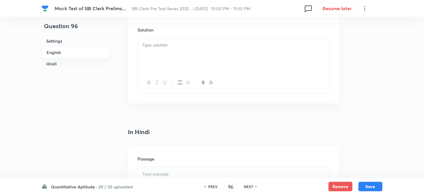
scroll to position [848, 0]
click at [208, 169] on p at bounding box center [233, 171] width 183 height 7
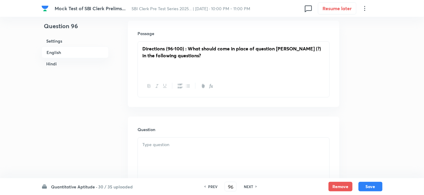
scroll to position [190, 0]
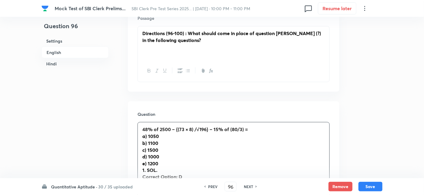
click at [173, 135] on div "48% of 2500 – {(73 × 8) /√196} – 15% of (80/3) = a) 1050 b) 1100 c) 1500 d) 100…" at bounding box center [234, 181] width 192 height 117
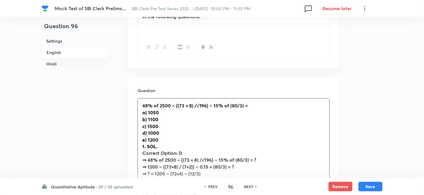
scroll to position [214, 0]
click at [183, 105] on strong "48% of 2500 – {(73 × 8) /√196} – 15% of (80/3) =" at bounding box center [195, 105] width 106 height 6
click at [187, 160] on strong "⇒ 48% of 2500 – {(73 × 8) /√196} – 15% of (80/3) = ?" at bounding box center [199, 160] width 114 height 6
click at [168, 168] on strong "⇒ 1200 – {(73×8) / (7×2)} – 0.15 × (80/3) = ?" at bounding box center [188, 166] width 92 height 6
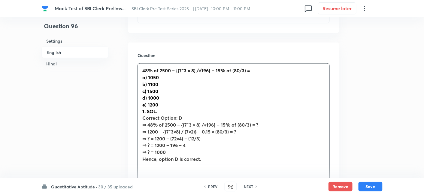
scroll to position [248, 0]
click at [174, 140] on strong "⇒ ? = 1200 – (72×4) – (12/3)" at bounding box center [171, 139] width 58 height 6
drag, startPoint x: 157, startPoint y: 112, endPoint x: 141, endPoint y: 113, distance: 16.9
click at [141, 113] on div "48% of 2500 – {(7^3 × 8) /√196} – 15% of (80/3) = a) 1050 b) 1100 c) 1500 d) 10…" at bounding box center [234, 122] width 192 height 117
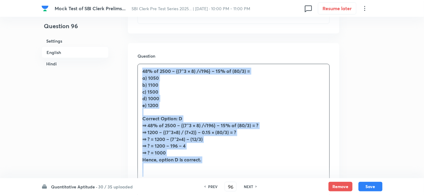
drag, startPoint x: 142, startPoint y: 72, endPoint x: 228, endPoint y: 175, distance: 134.6
click at [228, 175] on div "48% of 2500 – {(7^3 × 8) /√196} – 15% of (80/3) = a) 1050 b) 1100 c) 1500 d) 10…" at bounding box center [234, 122] width 192 height 117
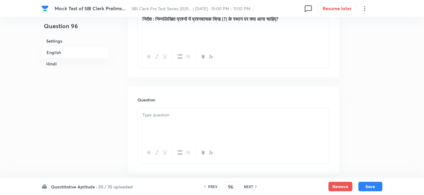
scroll to position [1084, 0]
click at [170, 123] on div at bounding box center [234, 124] width 192 height 34
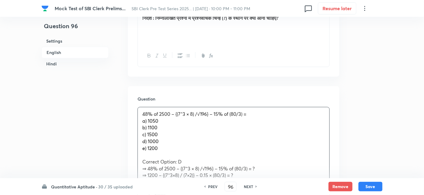
scroll to position [1147, 0]
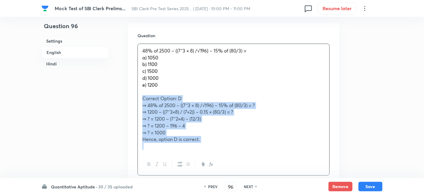
drag, startPoint x: 140, startPoint y: 98, endPoint x: 244, endPoint y: 156, distance: 118.9
click at [244, 156] on div "48% of 2500 – {(7^3 × 8) /√196} – 15% of (80/3) = a) 1050 b) 1100 c) 1500 d) 10…" at bounding box center [234, 110] width 192 height 132
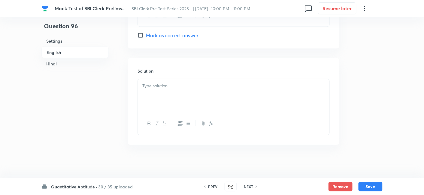
scroll to position [1711, 0]
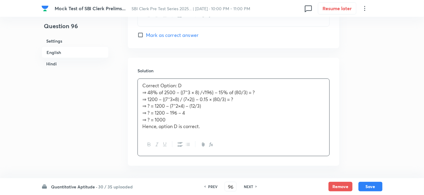
click at [172, 100] on div "Correct Option: D ⇒ 48% of 2500 – {(7^3 × 8) /√196} – 15% of (80/3) = ? ⇒ 1200 …" at bounding box center [234, 106] width 192 height 55
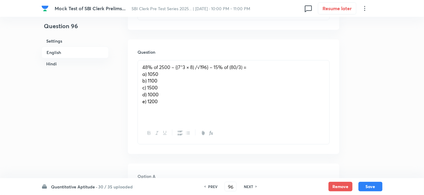
scroll to position [1147, 0]
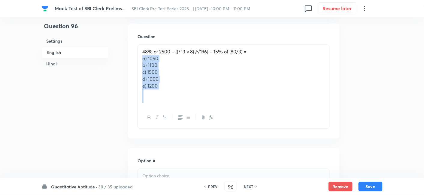
drag, startPoint x: 141, startPoint y: 56, endPoint x: 180, endPoint y: 105, distance: 62.8
click at [180, 105] on div "48% of 2500 – {(7^3 × 8) /√196} – 15% of (80/3) = a) 1050 b) 1100 c) 1500 d) 10…" at bounding box center [234, 76] width 192 height 62
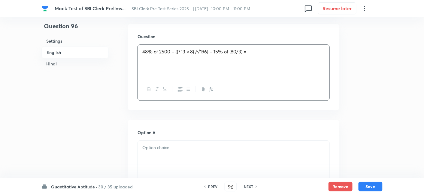
scroll to position [1196, 0]
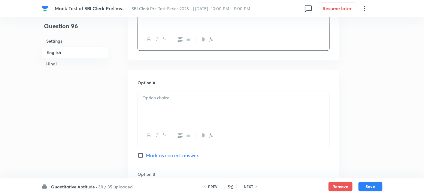
click at [156, 102] on div at bounding box center [234, 108] width 192 height 34
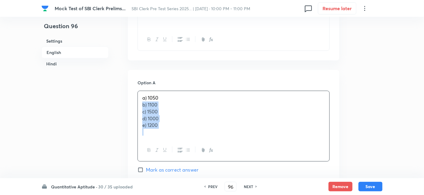
drag, startPoint x: 140, startPoint y: 104, endPoint x: 192, endPoint y: 148, distance: 67.8
click at [192, 148] on div "a) 1050 b) 1100 c) 1500 d) 1000 e) 1200" at bounding box center [234, 126] width 192 height 71
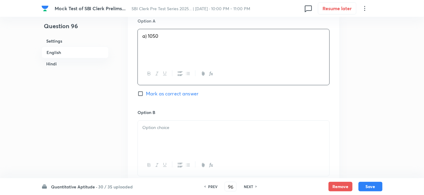
scroll to position [1259, 0]
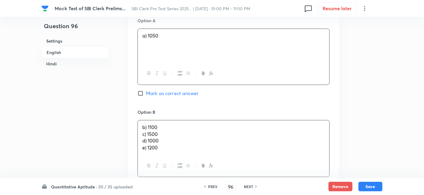
click at [157, 131] on div "b) 1100 c) 1500 d) 1000 e) 1200" at bounding box center [234, 137] width 192 height 35
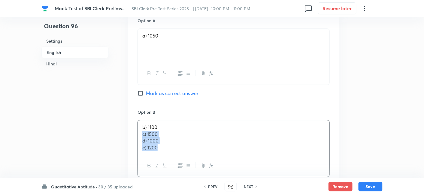
drag, startPoint x: 142, startPoint y: 133, endPoint x: 192, endPoint y: 166, distance: 60.1
click at [192, 166] on div "b) 1100 c) 1500 d) 1000 e) 1200" at bounding box center [234, 148] width 192 height 57
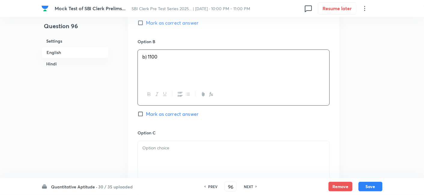
scroll to position [1330, 0]
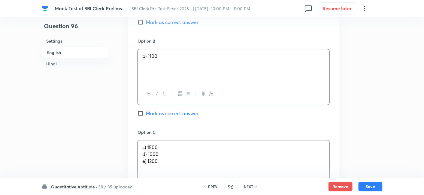
click at [157, 148] on p "c) 1500" at bounding box center [233, 147] width 183 height 7
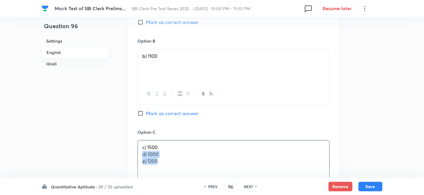
drag, startPoint x: 141, startPoint y: 154, endPoint x: 186, endPoint y: 172, distance: 48.4
click at [186, 172] on div "c) 1500 d) 1000 e) 1200" at bounding box center [234, 158] width 192 height 34
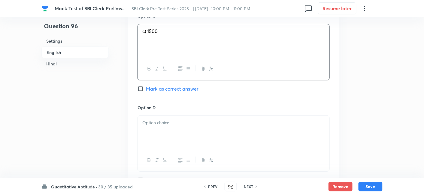
click at [153, 126] on div at bounding box center [234, 133] width 192 height 34
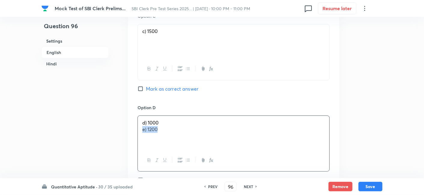
drag, startPoint x: 140, startPoint y: 127, endPoint x: 205, endPoint y: 145, distance: 67.5
click at [205, 145] on div "d) 1000 e) 1200" at bounding box center [234, 133] width 192 height 34
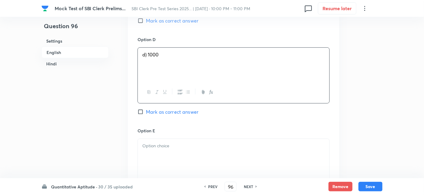
click at [188, 113] on span "Mark as correct answer" at bounding box center [172, 111] width 53 height 7
click at [146, 113] on input "Mark as correct answer" at bounding box center [142, 112] width 8 height 6
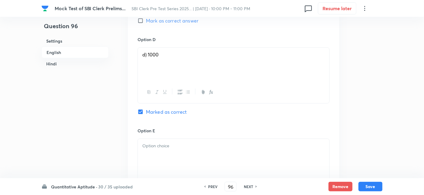
click at [179, 150] on div at bounding box center [234, 156] width 192 height 34
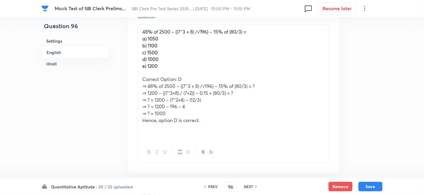
scroll to position [288, 0]
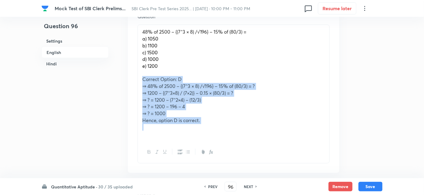
drag, startPoint x: 141, startPoint y: 78, endPoint x: 226, endPoint y: 129, distance: 99.0
click at [226, 129] on div "48% of 2500 – {(7^3 × 8) /√196} – 15% of (80/3) = a) 1050 b) 1100 c) 1500 d) 10…" at bounding box center [234, 83] width 192 height 117
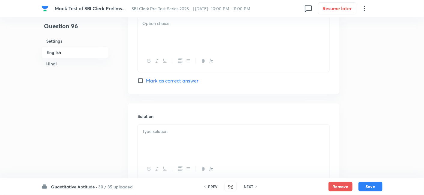
scroll to position [794, 0]
click at [209, 136] on div at bounding box center [234, 140] width 192 height 34
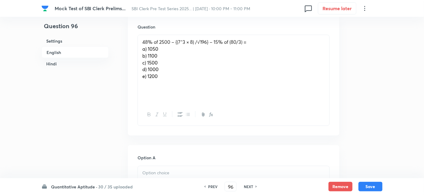
scroll to position [277, 0]
drag, startPoint x: 139, startPoint y: 47, endPoint x: 182, endPoint y: 100, distance: 68.1
click at [182, 100] on div "48% of 2500 – {(7^3 × 8) /√196} – 15% of (80/3) = a) 1050 b) 1100 c) 1500 d) 10…" at bounding box center [234, 69] width 192 height 69
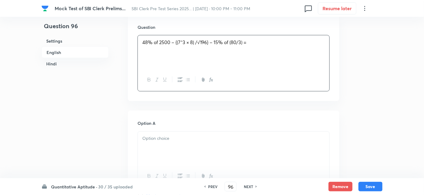
scroll to position [334, 0]
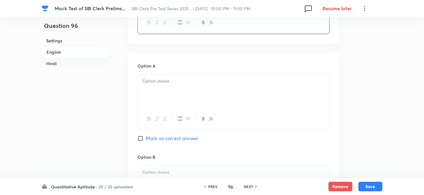
click at [156, 86] on div at bounding box center [234, 92] width 192 height 34
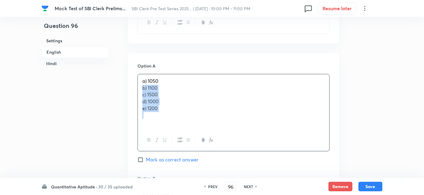
drag, startPoint x: 140, startPoint y: 86, endPoint x: 176, endPoint y: 117, distance: 47.7
click at [176, 117] on div "a) 1050 b) 1100 c) 1500 d) 1000 e) 1200" at bounding box center [234, 102] width 192 height 55
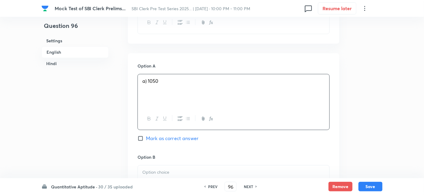
scroll to position [414, 0]
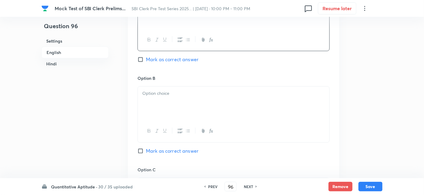
click at [176, 117] on div at bounding box center [234, 104] width 192 height 34
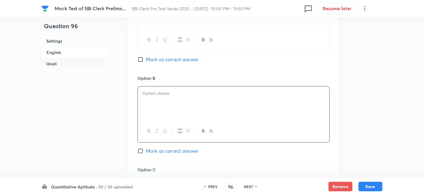
click at [176, 117] on div at bounding box center [234, 104] width 192 height 34
drag, startPoint x: 141, startPoint y: 99, endPoint x: 189, endPoint y: 138, distance: 62.1
click at [189, 138] on div "b) 1100 c) 1500 d) 1000 e) 1200" at bounding box center [234, 114] width 192 height 57
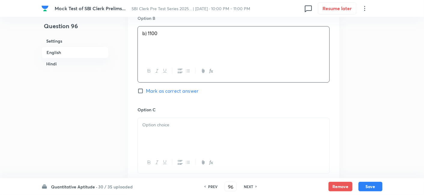
click at [147, 126] on p at bounding box center [233, 125] width 183 height 7
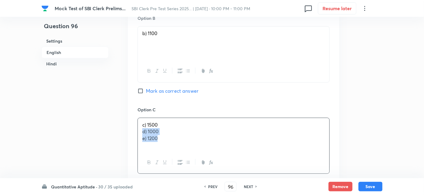
drag, startPoint x: 142, startPoint y: 133, endPoint x: 190, endPoint y: 165, distance: 58.0
click at [190, 165] on div "c) 1500 d) 1000 e) 1200" at bounding box center [234, 146] width 192 height 56
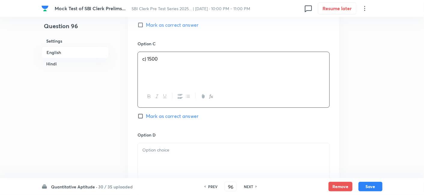
scroll to position [543, 0]
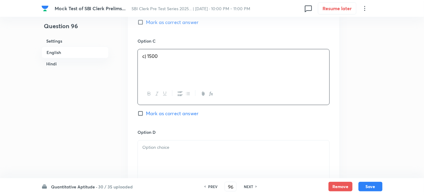
click at [152, 157] on div at bounding box center [234, 158] width 192 height 34
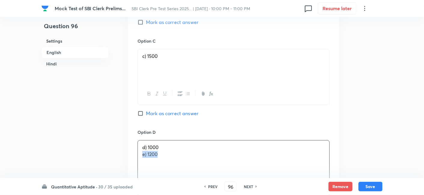
drag, startPoint x: 141, startPoint y: 153, endPoint x: 195, endPoint y: 168, distance: 56.1
click at [195, 168] on div "d) 1000 e) 1200" at bounding box center [234, 158] width 192 height 34
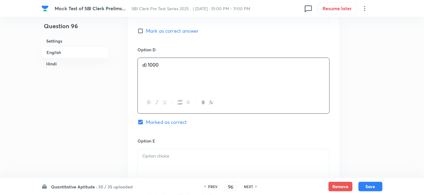
click at [195, 168] on div at bounding box center [234, 166] width 192 height 34
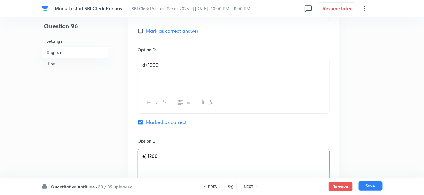
click at [372, 187] on button "Save" at bounding box center [371, 186] width 24 height 10
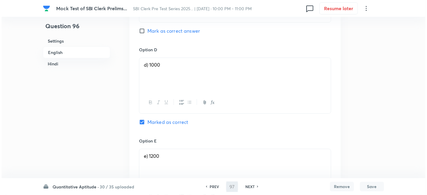
scroll to position [0, 0]
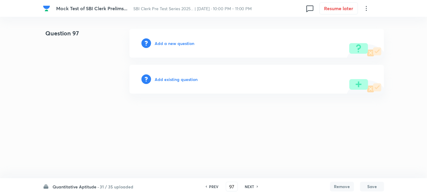
click at [159, 42] on h6 "Add a new question" at bounding box center [175, 43] width 40 height 6
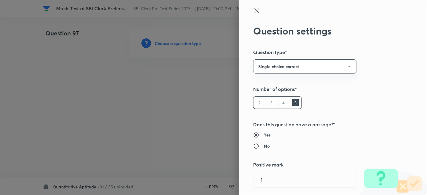
click at [159, 42] on div at bounding box center [213, 97] width 427 height 195
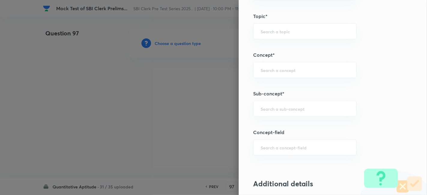
scroll to position [298, 0]
click at [285, 109] on input "text" at bounding box center [305, 109] width 88 height 6
click at [280, 123] on li "Simplification" at bounding box center [299, 125] width 103 height 11
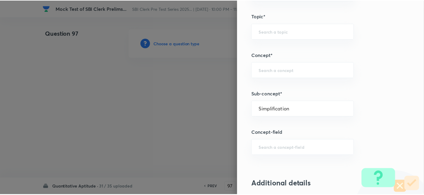
scroll to position [622, 0]
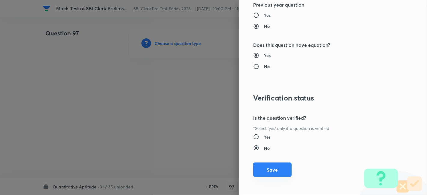
click at [260, 166] on button "Save" at bounding box center [272, 170] width 38 height 14
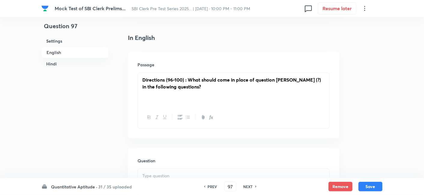
scroll to position [214, 0]
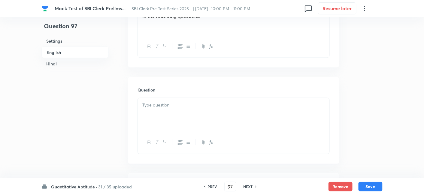
paste div
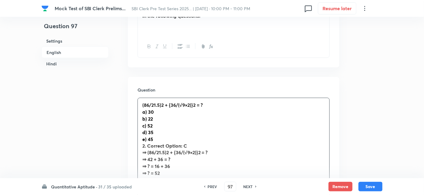
click at [157, 111] on div "(86/21.5)2 + {36/(√9×2)}2 = ? a) 30 b) 22 c) 52 d) 35 e) 45 2. Correct Option: …" at bounding box center [234, 146] width 192 height 96
click at [161, 104] on strong "(86/21.5)2 + {36/(√9×2)}2 = ?" at bounding box center [172, 105] width 60 height 6
click at [198, 105] on strong "(86/21.5)^2 + {36/(√9×2)}2 = ?" at bounding box center [173, 105] width 62 height 6
click at [199, 154] on strong "⇒ (86/21.5)2 + {36/(√9×2)}2 = ?" at bounding box center [175, 153] width 66 height 6
click at [167, 152] on strong "⇒ (86/21.5)2 + {36/(√9×2)}^2 = ?" at bounding box center [176, 153] width 68 height 6
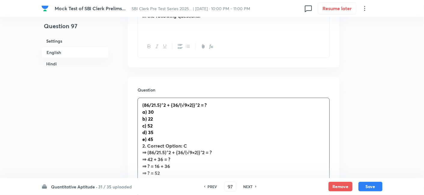
click at [151, 160] on strong "⇒ 42 + 36 = ?" at bounding box center [156, 160] width 28 height 6
click at [148, 145] on strong "2. Correct Option: C" at bounding box center [164, 146] width 45 height 6
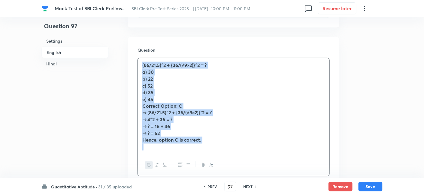
scroll to position [271, 0]
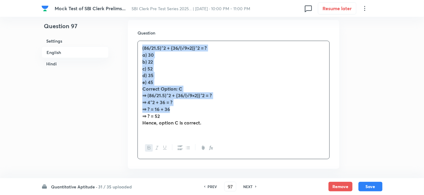
drag, startPoint x: 142, startPoint y: 104, endPoint x: 259, endPoint y: 108, distance: 117.6
click at [259, 108] on div "(86/21.5)^2 + {36/(√9×2)}^2 = ? a) 30 b) 22 c) 52 d) 35 e) 45 Correct Option: C…" at bounding box center [234, 89] width 192 height 96
click at [142, 47] on strong "(86/21.5)^2 + {36/(√9×2)}^2 = ?" at bounding box center [174, 48] width 65 height 6
drag, startPoint x: 142, startPoint y: 47, endPoint x: 221, endPoint y: 132, distance: 115.7
click at [221, 132] on div "(86/21.5)^2 + {36/(√9×2)}^2 = ? a) 30 b) 22 c) 52 d) 35 e) 45 Correct Option: C…" at bounding box center [234, 89] width 192 height 96
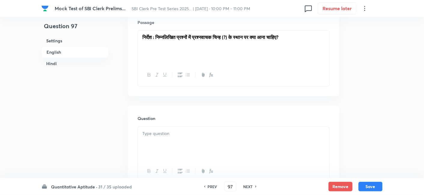
click at [221, 132] on p at bounding box center [233, 134] width 183 height 7
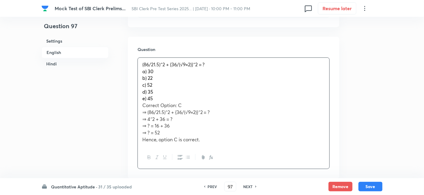
scroll to position [1113, 0]
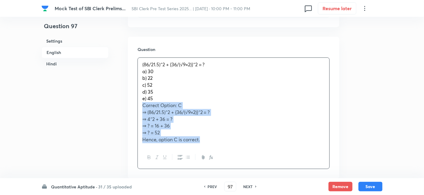
drag, startPoint x: 142, startPoint y: 104, endPoint x: 233, endPoint y: 148, distance: 101.3
click at [233, 148] on div "(86/21.5)^2 + {36/(√9×2)}^2 = ? a) 30 b) 22 c) 52 d) 35 e) 45 Correct Option: C…" at bounding box center [234, 113] width 192 height 112
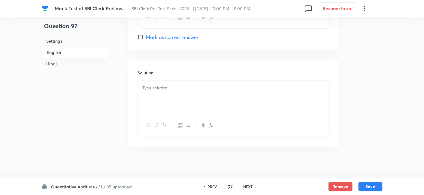
scroll to position [1683, 0]
click at [158, 84] on p at bounding box center [233, 86] width 183 height 7
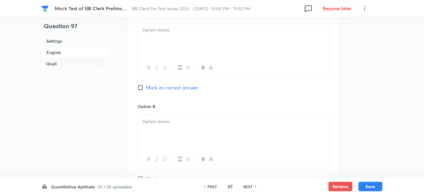
scroll to position [1128, 0]
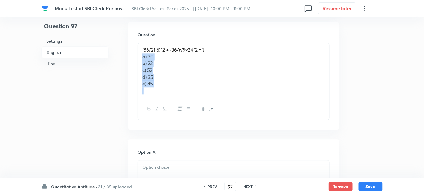
drag, startPoint x: 141, startPoint y: 56, endPoint x: 181, endPoint y: 98, distance: 58.0
click at [181, 98] on div "(86/21.5)^2 + {36/(√9×2)}^2 = ? a) 30 b) 22 c) 52 d) 35 e) 45" at bounding box center [234, 82] width 192 height 78
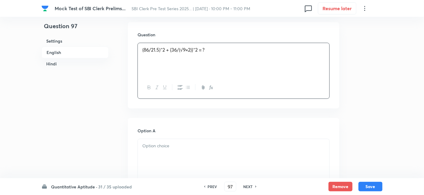
scroll to position [1184, 0]
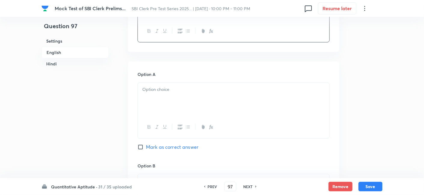
click at [181, 98] on div at bounding box center [234, 100] width 192 height 34
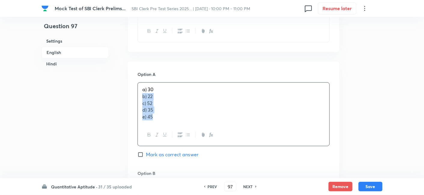
drag, startPoint x: 141, startPoint y: 95, endPoint x: 193, endPoint y: 151, distance: 76.5
click at [193, 151] on div "Option A a) 30 b) 22 c) 52 d) 35 e) 45 Mark as correct answer" at bounding box center [234, 120] width 192 height 99
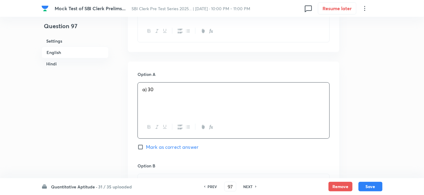
scroll to position [1262, 0]
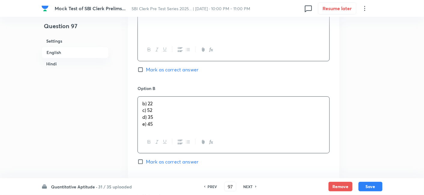
click at [157, 117] on div "b) 22 c) 52 d) 35 e) 45" at bounding box center [234, 114] width 192 height 35
drag, startPoint x: 142, startPoint y: 108, endPoint x: 182, endPoint y: 146, distance: 55.1
click at [182, 146] on div "b) 22 c) 52 d) 35 e) 45" at bounding box center [234, 124] width 192 height 57
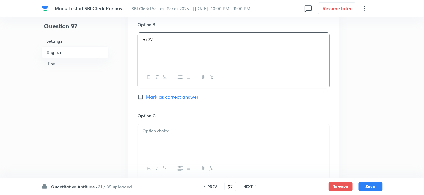
scroll to position [1326, 0]
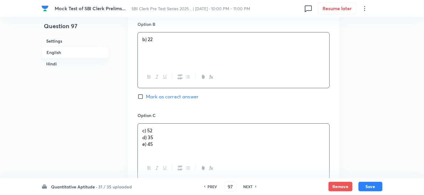
click at [157, 125] on div "c) 52 d) 35 e) 45" at bounding box center [234, 141] width 192 height 34
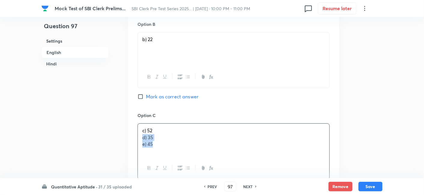
drag, startPoint x: 142, startPoint y: 136, endPoint x: 182, endPoint y: 162, distance: 47.3
click at [182, 162] on div "c) 52 d) 35 e) 45" at bounding box center [234, 151] width 192 height 56
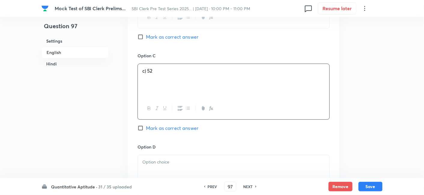
scroll to position [1387, 0]
click at [182, 162] on p at bounding box center [233, 161] width 183 height 7
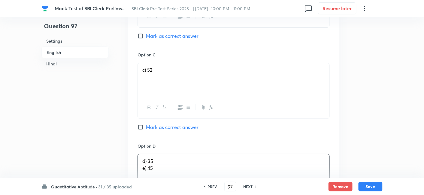
click at [182, 124] on span "Mark as correct answer" at bounding box center [172, 127] width 53 height 7
click at [146, 124] on input "Mark as correct answer" at bounding box center [142, 127] width 8 height 6
drag, startPoint x: 142, startPoint y: 167, endPoint x: 192, endPoint y: 175, distance: 51.0
click at [192, 175] on div "d) 35 e) 45" at bounding box center [234, 171] width 192 height 34
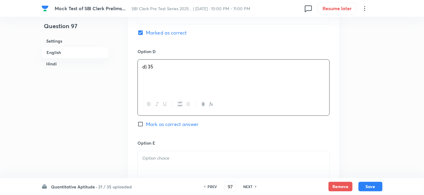
scroll to position [1482, 0]
click at [191, 174] on div at bounding box center [234, 168] width 192 height 34
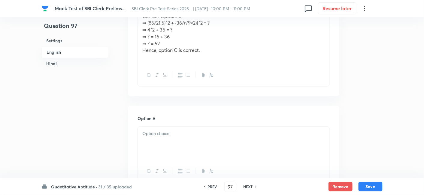
scroll to position [280, 0]
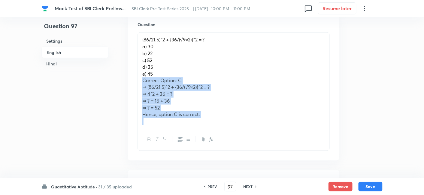
drag, startPoint x: 139, startPoint y: 79, endPoint x: 236, endPoint y: 141, distance: 115.7
click at [236, 141] on div "(86/21.5)^2 + {36/(√9×2)}^2 = ? a) 30 b) 22 c) 52 d) 35 e) 45 Correct Option: C…" at bounding box center [234, 91] width 192 height 119
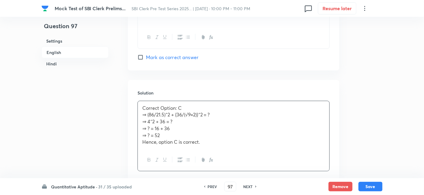
click at [202, 126] on div "Correct Option: C ⇒ (86/21.5)^2 + {36/(√9×2)}^2 = ? ⇒ 4^2 + 36 = ? ⇒ ? = 16 + 3…" at bounding box center [234, 125] width 192 height 48
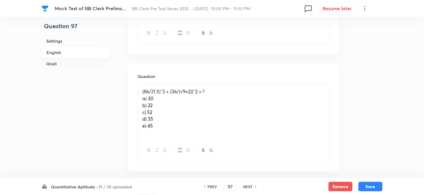
scroll to position [240, 0]
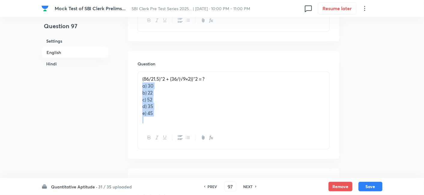
drag, startPoint x: 140, startPoint y: 88, endPoint x: 174, endPoint y: 135, distance: 57.7
click at [174, 135] on div "(86/21.5)^2 + {36/(√9×2)}^2 = ? a) 30 b) 22 c) 52 d) 35 e) 45" at bounding box center [234, 111] width 192 height 78
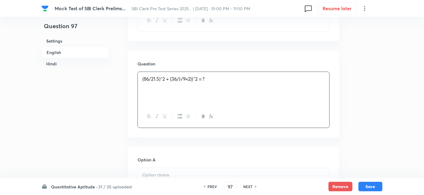
scroll to position [287, 0]
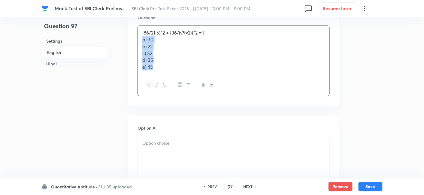
drag, startPoint x: 143, startPoint y: 40, endPoint x: 170, endPoint y: 78, distance: 46.9
click at [170, 78] on div "(86/21.5)^2 + {36/(√9×2)}^2 = ? a) 30 b) 22 c) 52 d) 35 e) 45" at bounding box center [234, 61] width 192 height 71
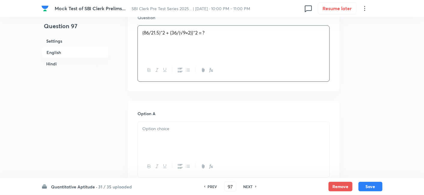
scroll to position [347, 0]
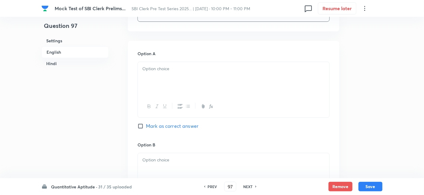
click at [170, 78] on div at bounding box center [234, 79] width 192 height 34
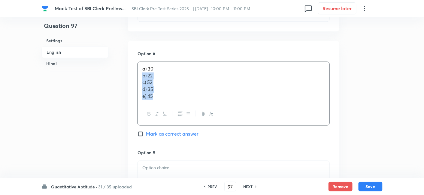
drag, startPoint x: 141, startPoint y: 76, endPoint x: 182, endPoint y: 114, distance: 56.1
click at [182, 114] on div "a) 30 b) 22 c) 52 d) 35 e) 45" at bounding box center [234, 94] width 192 height 64
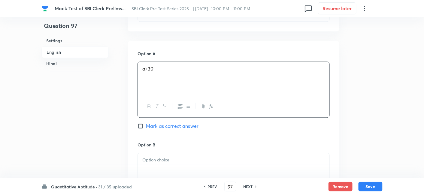
scroll to position [398, 0]
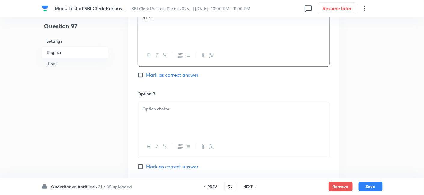
click at [182, 114] on div at bounding box center [234, 119] width 192 height 34
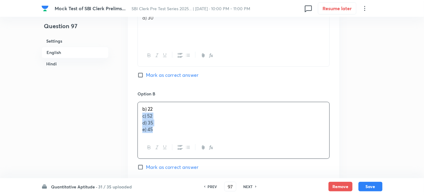
drag, startPoint x: 141, startPoint y: 115, endPoint x: 185, endPoint y: 152, distance: 58.0
click at [185, 152] on div "b) 22 c) 52 d) 35 e) 45" at bounding box center [234, 130] width 192 height 57
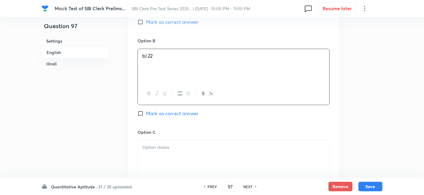
click at [185, 152] on div at bounding box center [234, 158] width 192 height 34
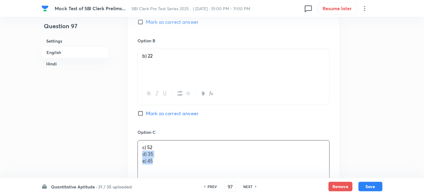
drag, startPoint x: 141, startPoint y: 155, endPoint x: 175, endPoint y: 175, distance: 39.8
click at [175, 175] on div "c) 52 d) 35 e) 45" at bounding box center [234, 168] width 192 height 56
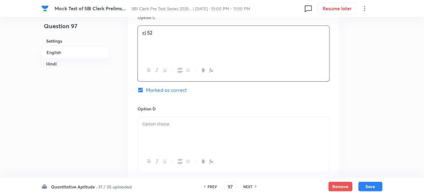
scroll to position [566, 0]
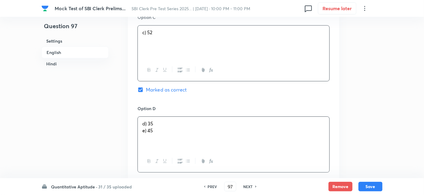
click at [152, 130] on div "d) 35 e) 45" at bounding box center [234, 134] width 192 height 34
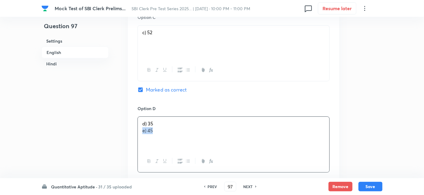
drag, startPoint x: 140, startPoint y: 129, endPoint x: 198, endPoint y: 146, distance: 59.9
click at [198, 146] on div "d) 35 e) 45" at bounding box center [234, 134] width 192 height 34
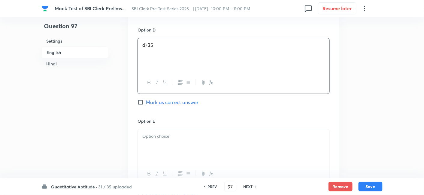
click at [198, 146] on div at bounding box center [234, 147] width 192 height 34
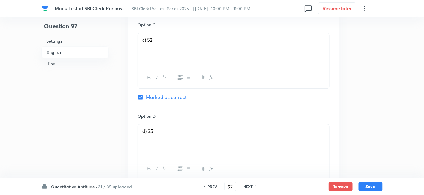
scroll to position [558, 0]
click at [366, 184] on button "Save" at bounding box center [371, 186] width 24 height 10
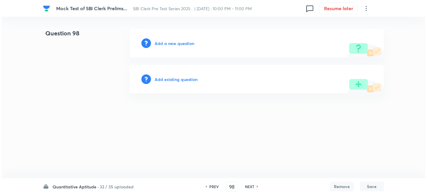
scroll to position [0, 0]
click at [189, 42] on h6 "Add a new question" at bounding box center [175, 43] width 40 height 6
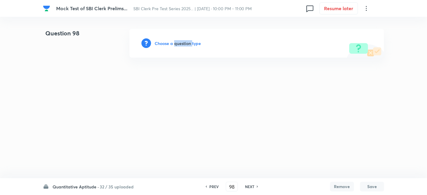
click at [189, 42] on h6 "Choose a question type" at bounding box center [178, 43] width 46 height 6
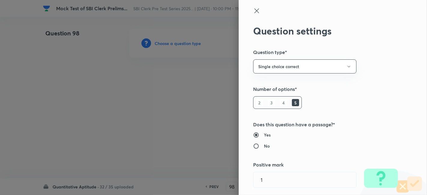
click at [189, 42] on div at bounding box center [213, 97] width 427 height 195
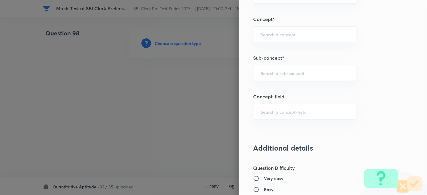
scroll to position [312, 0]
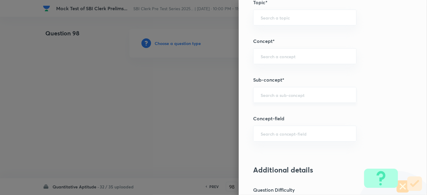
click at [296, 90] on div "​" at bounding box center [304, 95] width 103 height 16
click at [286, 113] on li "Simplification" at bounding box center [299, 111] width 103 height 11
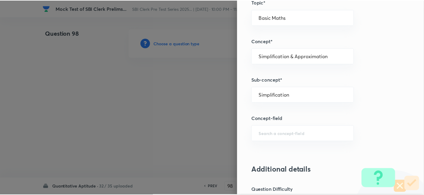
scroll to position [622, 0]
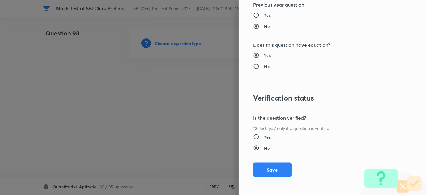
click at [264, 166] on button "Save" at bounding box center [272, 170] width 38 height 14
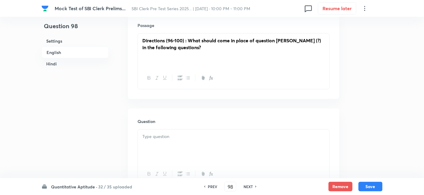
scroll to position [185, 0]
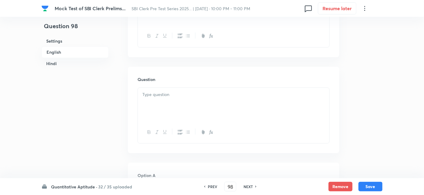
scroll to position [1022, 0]
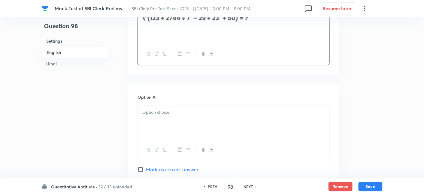
scroll to position [1100, 0]
click at [202, 119] on div at bounding box center [234, 122] width 192 height 34
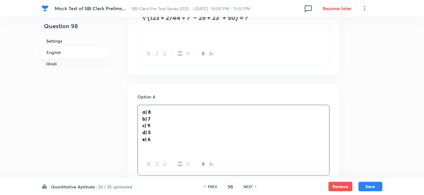
drag, startPoint x: 140, startPoint y: 114, endPoint x: 167, endPoint y: 151, distance: 46.2
click at [167, 151] on div "a) 8 b) 7 c) 9 d) 5 e) 6" at bounding box center [234, 129] width 192 height 48
drag, startPoint x: 140, startPoint y: 112, endPoint x: 177, endPoint y: 158, distance: 59.1
click at [177, 158] on div "a) 8 b) 7 c) 9 d) 5 e) 6" at bounding box center [234, 140] width 192 height 71
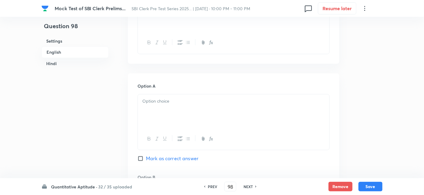
scroll to position [314, 0]
click at [165, 107] on div at bounding box center [234, 112] width 192 height 34
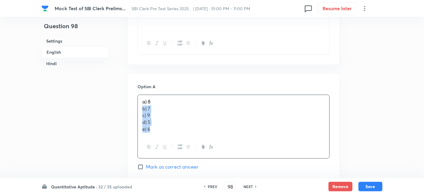
drag, startPoint x: 140, startPoint y: 108, endPoint x: 171, endPoint y: 136, distance: 42.3
click at [171, 136] on div "a) 8 b) 7 c) 9 d) 5 e) 6" at bounding box center [234, 127] width 192 height 64
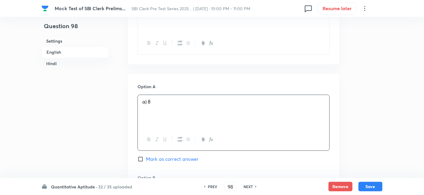
scroll to position [355, 0]
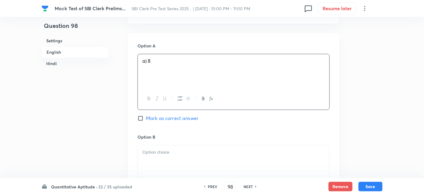
click at [168, 152] on p at bounding box center [233, 152] width 183 height 7
drag, startPoint x: 140, startPoint y: 159, endPoint x: 190, endPoint y: 187, distance: 57.2
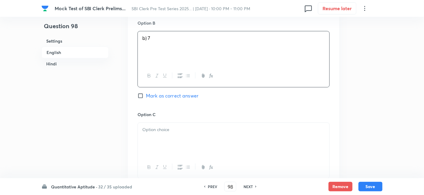
scroll to position [488, 0]
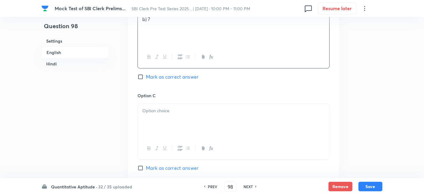
click at [158, 126] on div at bounding box center [234, 121] width 192 height 34
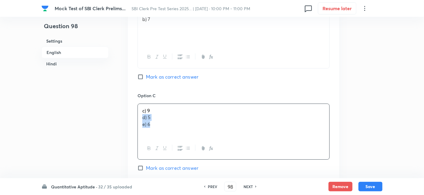
drag, startPoint x: 140, startPoint y: 117, endPoint x: 188, endPoint y: 150, distance: 58.0
click at [188, 150] on div "c) 9 d) 5 e) 6" at bounding box center [234, 132] width 192 height 56
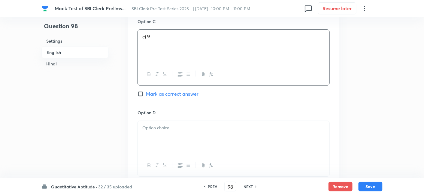
click at [158, 143] on div at bounding box center [234, 138] width 192 height 34
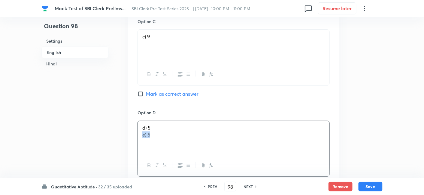
drag, startPoint x: 141, startPoint y: 134, endPoint x: 193, endPoint y: 149, distance: 53.7
click at [193, 149] on div "d) 5 e) 6" at bounding box center [234, 138] width 192 height 34
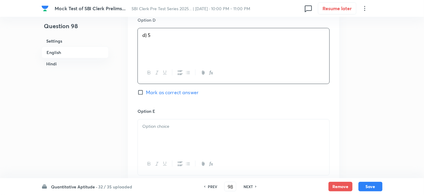
click at [193, 149] on div at bounding box center [234, 137] width 192 height 34
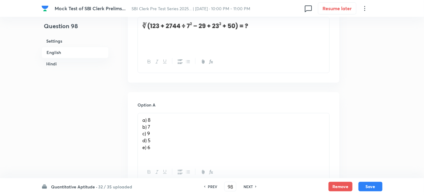
scroll to position [1092, 0]
drag, startPoint x: 139, startPoint y: 128, endPoint x: 178, endPoint y: 152, distance: 45.5
click at [178, 152] on div "a) 8 b) 7 c) 9 d) 5 e) 6" at bounding box center [234, 137] width 192 height 48
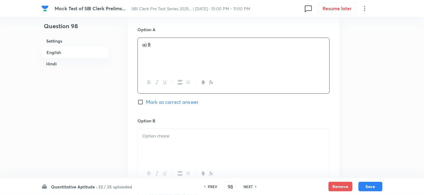
scroll to position [1167, 0]
click at [178, 152] on div at bounding box center [234, 146] width 192 height 34
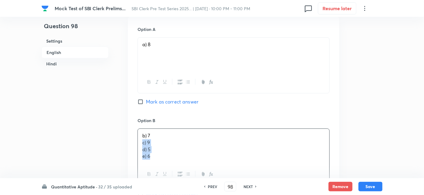
drag, startPoint x: 140, startPoint y: 140, endPoint x: 185, endPoint y: 172, distance: 55.4
click at [185, 172] on div "b) 7 c) 9 d) 5 e) 6" at bounding box center [234, 157] width 192 height 57
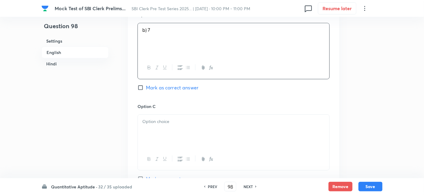
scroll to position [1274, 0]
click at [161, 135] on div at bounding box center [234, 131] width 192 height 34
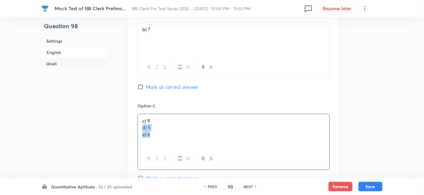
drag, startPoint x: 142, startPoint y: 124, endPoint x: 176, endPoint y: 155, distance: 46.2
click at [176, 155] on div "c) 9 d) 5 e) 6" at bounding box center [234, 142] width 192 height 56
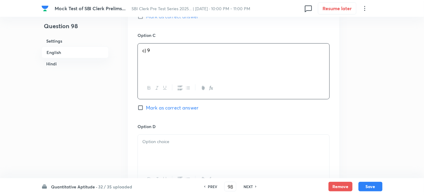
scroll to position [1345, 0]
click at [176, 155] on div at bounding box center [234, 152] width 192 height 34
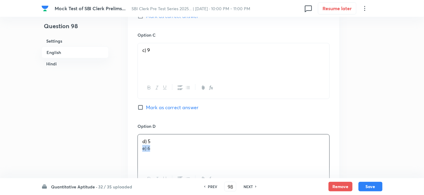
drag, startPoint x: 140, startPoint y: 145, endPoint x: 183, endPoint y: 157, distance: 44.9
click at [183, 157] on div "d) 5 e) 6" at bounding box center [234, 152] width 192 height 34
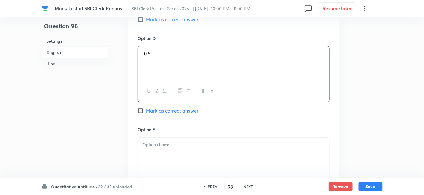
click at [183, 157] on div at bounding box center [234, 155] width 192 height 34
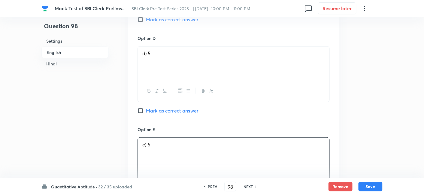
scroll to position [1593, 0]
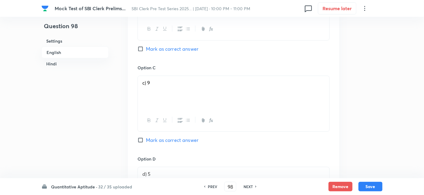
scroll to position [1312, 0]
click at [189, 139] on span "Mark as correct answer" at bounding box center [172, 140] width 53 height 7
click at [146, 139] on input "Mark as correct answer" at bounding box center [142, 141] width 8 height 6
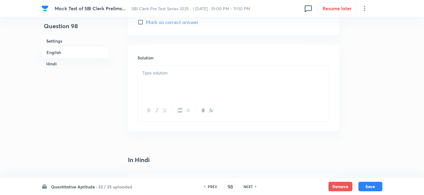
scroll to position [815, 0]
click at [183, 79] on body "Mock Test of SBI Clerk Prelims... SBI Clerk Pre Test Series 2025... | Sept 2, 2…" at bounding box center [212, 103] width 424 height 1781
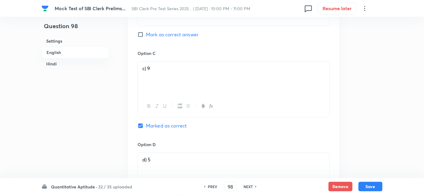
scroll to position [528, 0]
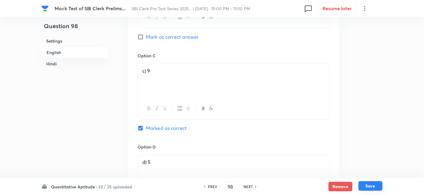
click at [371, 183] on button "Save" at bounding box center [371, 186] width 24 height 10
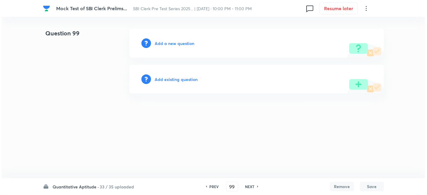
scroll to position [0, 0]
click at [186, 45] on h6 "Add a new question" at bounding box center [175, 43] width 40 height 6
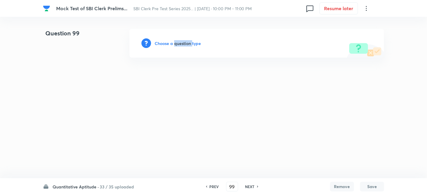
click at [186, 45] on h6 "Choose a question type" at bounding box center [178, 43] width 46 height 6
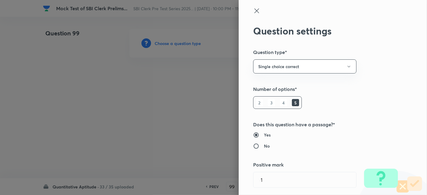
click at [186, 45] on div at bounding box center [213, 97] width 427 height 195
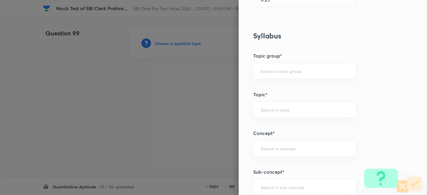
scroll to position [220, 0]
click at [298, 184] on input "text" at bounding box center [305, 187] width 88 height 6
click at [275, 174] on li "Simplification" at bounding box center [299, 169] width 103 height 11
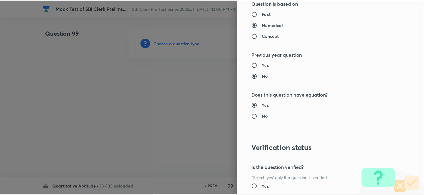
scroll to position [622, 0]
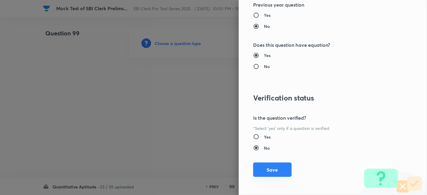
click at [271, 172] on button "Save" at bounding box center [272, 170] width 38 height 14
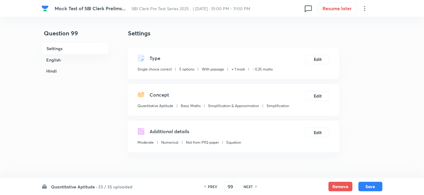
scroll to position [183, 0]
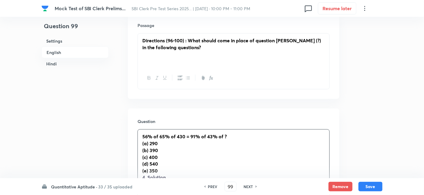
click at [189, 142] on div "56% of 65% of 430 = 91% of 43% of ? (a) 290 (b) 390 (c) 400 (d) 540 (e) 350 4. …" at bounding box center [234, 174] width 192 height 89
click at [139, 137] on div "56% of 65% of 430 = 91% of 43% of ? (a) 290 (b) 390 (c) 400 (d) 540 (e) 350 4. …" at bounding box center [234, 174] width 192 height 89
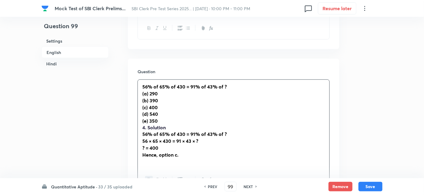
click at [147, 131] on strong "56% of 65% of 430 = 91% of 43% of ?" at bounding box center [184, 134] width 84 height 6
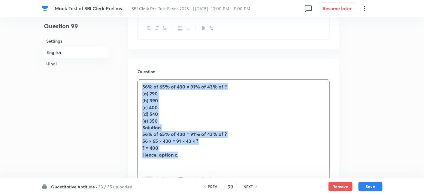
drag, startPoint x: 141, startPoint y: 85, endPoint x: 190, endPoint y: 157, distance: 87.2
click at [190, 157] on div "56% of 65% of 430 = 91% of 43% of ? (a) 290 (b) 390 (c) 400 (d) 540 (e) 350 Sol…" at bounding box center [234, 124] width 192 height 89
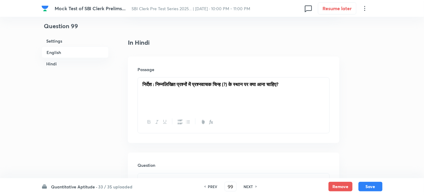
scroll to position [1026, 0]
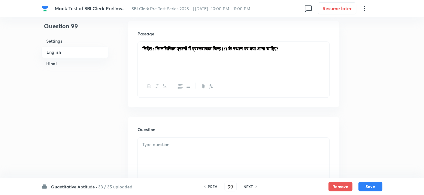
click at [170, 139] on div at bounding box center [234, 155] width 192 height 34
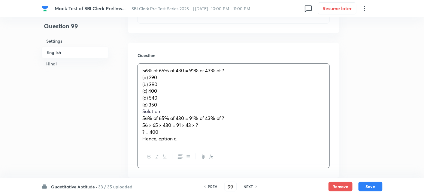
scroll to position [1101, 0]
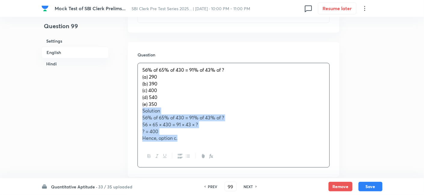
drag, startPoint x: 139, startPoint y: 110, endPoint x: 217, endPoint y: 169, distance: 98.3
click at [217, 169] on div "Question 56% of 65% of 430 = 91% of 43% of ? (a) 290 (b) 390 (c) 400 (d) 540 (e…" at bounding box center [234, 109] width 212 height 135
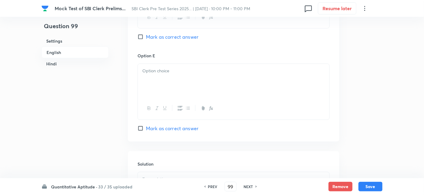
scroll to position [1645, 0]
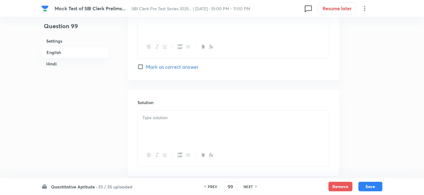
click at [168, 111] on div at bounding box center [234, 128] width 192 height 34
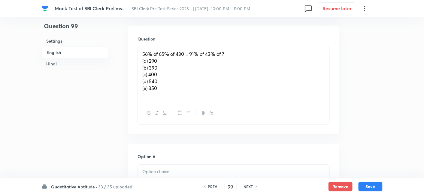
scroll to position [1116, 0]
drag, startPoint x: 142, startPoint y: 59, endPoint x: 168, endPoint y: 100, distance: 48.2
click at [168, 100] on div "56% of 65% of 430 = 91% of 43% of ? (a) 290 (b) 390 (c) 400 (d) 540 (e) 350" at bounding box center [234, 75] width 192 height 55
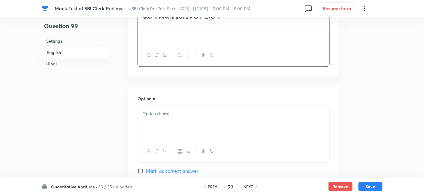
scroll to position [1154, 0]
click at [164, 115] on div at bounding box center [234, 124] width 192 height 34
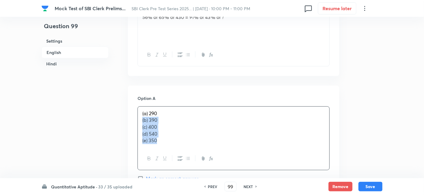
drag, startPoint x: 140, startPoint y: 117, endPoint x: 198, endPoint y: 170, distance: 78.7
click at [198, 170] on div "Option A (a) 290 (b) 390 (c) 400 (d) 540 (e) 350 Mark as correct answer" at bounding box center [234, 144] width 192 height 99
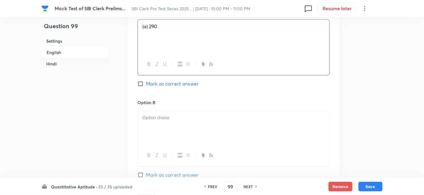
scroll to position [1241, 0]
click at [148, 128] on div at bounding box center [234, 128] width 192 height 34
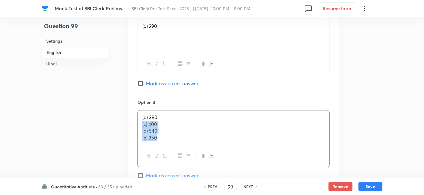
drag, startPoint x: 142, startPoint y: 123, endPoint x: 194, endPoint y: 165, distance: 66.6
click at [194, 165] on div "(b) 390 (c) 400 (d) 540 (e) 350" at bounding box center [234, 138] width 192 height 57
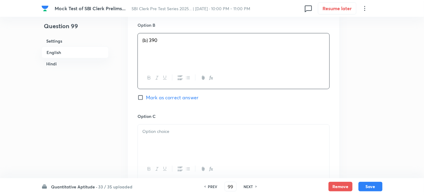
click at [155, 135] on div at bounding box center [234, 142] width 192 height 34
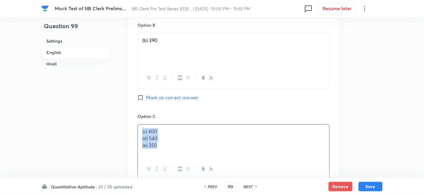
drag, startPoint x: 140, startPoint y: 133, endPoint x: 174, endPoint y: 155, distance: 40.8
click at [174, 155] on div "(c) 400 (d) 540 (e) 350" at bounding box center [234, 142] width 192 height 34
click at [140, 138] on div "(c) 400 (d) 540 (e) 350" at bounding box center [234, 142] width 192 height 34
drag, startPoint x: 140, startPoint y: 138, endPoint x: 191, endPoint y: 159, distance: 55.8
click at [191, 159] on div "(c) 400 (d) 540 (e) 350" at bounding box center [234, 152] width 192 height 56
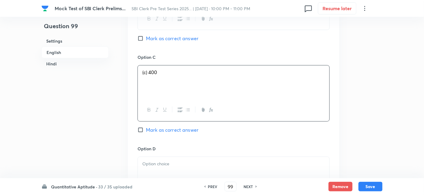
scroll to position [1379, 0]
click at [187, 125] on span "Mark as correct answer" at bounding box center [172, 128] width 53 height 7
click at [146, 126] on input "Mark as correct answer" at bounding box center [142, 129] width 8 height 6
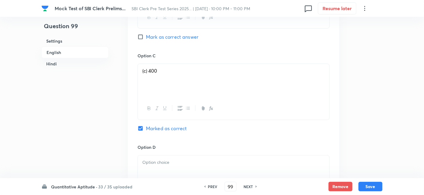
click at [160, 160] on p at bounding box center [233, 162] width 183 height 7
drag, startPoint x: 140, startPoint y: 165, endPoint x: 190, endPoint y: 176, distance: 52.0
click at [190, 176] on div "(d) 540 (e) 350" at bounding box center [234, 173] width 192 height 34
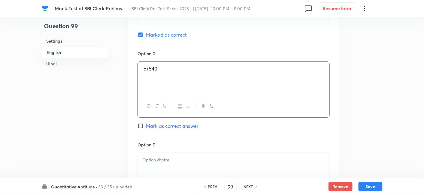
click at [180, 171] on div at bounding box center [234, 170] width 192 height 34
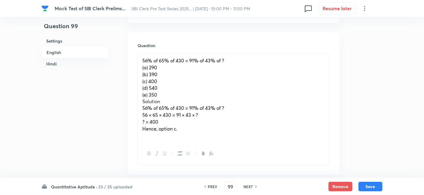
scroll to position [272, 0]
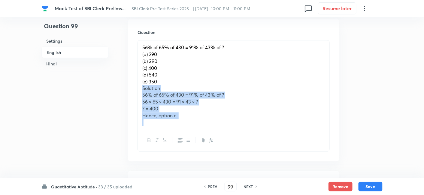
drag, startPoint x: 143, startPoint y: 88, endPoint x: 211, endPoint y: 133, distance: 81.3
click at [211, 133] on div "56% of 65% of 430 = 91% of 43% of ? (a) 290 (b) 390 (c) 400 (d) 540 (e) 350 Sol…" at bounding box center [234, 96] width 192 height 112
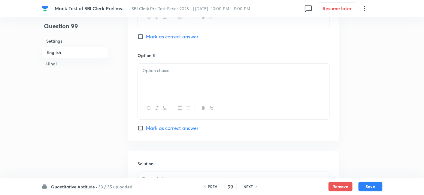
scroll to position [774, 0]
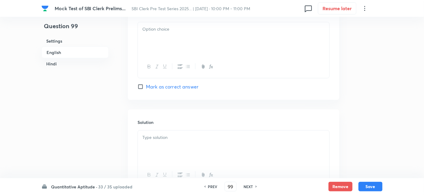
click at [211, 134] on p at bounding box center [233, 137] width 183 height 7
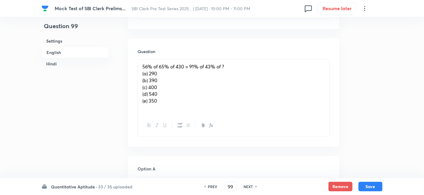
scroll to position [253, 0]
drag, startPoint x: 141, startPoint y: 71, endPoint x: 181, endPoint y: 120, distance: 62.9
click at [181, 120] on div "56% of 65% of 430 = 91% of 43% of ? (a) 290 (b) 390 (c) 400 (d) 540 (e) 350" at bounding box center [234, 98] width 192 height 78
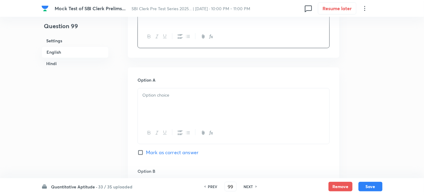
scroll to position [323, 0]
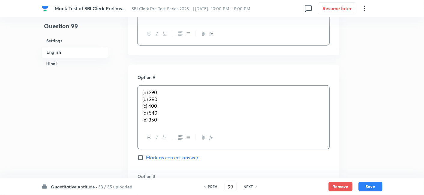
click at [156, 100] on div "(a) 290 (b) 390 (c) 400 (d) 540 (e) 350" at bounding box center [234, 106] width 192 height 41
drag, startPoint x: 139, startPoint y: 99, endPoint x: 166, endPoint y: 123, distance: 37.0
click at [166, 123] on div "(a) 290 (b) 390 (c) 400 (d) 540 (e) 350" at bounding box center [234, 106] width 192 height 41
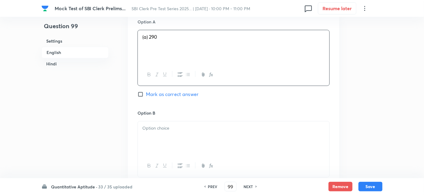
scroll to position [379, 0]
click at [166, 123] on div at bounding box center [234, 138] width 192 height 34
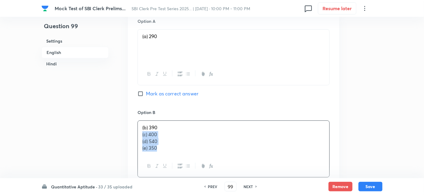
drag, startPoint x: 141, startPoint y: 136, endPoint x: 188, endPoint y: 174, distance: 60.3
click at [188, 174] on div "(b) 390 (c) 400 (d) 540 (e) 350" at bounding box center [234, 148] width 192 height 57
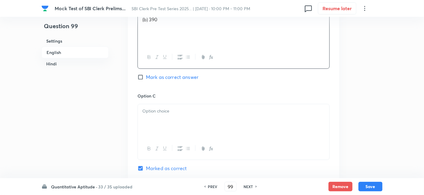
scroll to position [489, 0]
click at [150, 117] on div at bounding box center [234, 120] width 192 height 34
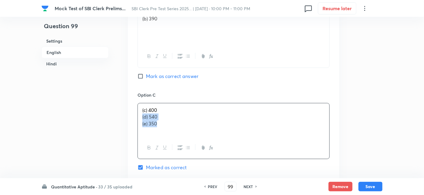
drag, startPoint x: 140, startPoint y: 115, endPoint x: 175, endPoint y: 141, distance: 43.3
click at [175, 141] on div "(c) 400 (d) 540 (e) 350" at bounding box center [234, 131] width 192 height 56
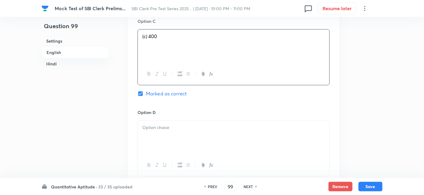
scroll to position [563, 0]
click at [175, 141] on div at bounding box center [234, 137] width 192 height 34
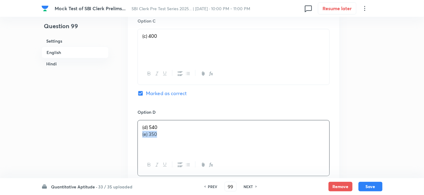
drag, startPoint x: 141, startPoint y: 135, endPoint x: 199, endPoint y: 155, distance: 60.9
click at [199, 155] on div "(d) 540 (e) 350" at bounding box center [234, 148] width 192 height 56
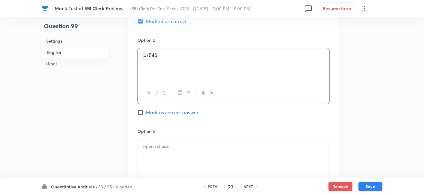
click at [199, 155] on div at bounding box center [234, 157] width 192 height 34
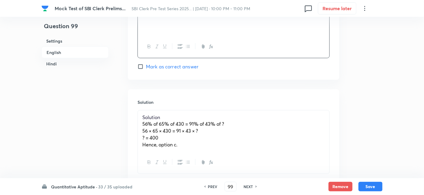
scroll to position [773, 0]
click at [375, 188] on button "Save" at bounding box center [371, 186] width 24 height 10
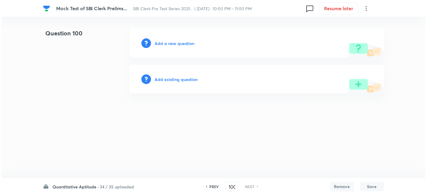
scroll to position [0, 0]
click at [181, 45] on h6 "Add a new question" at bounding box center [175, 43] width 40 height 6
click at [181, 45] on h6 "Choose a question type" at bounding box center [178, 43] width 46 height 6
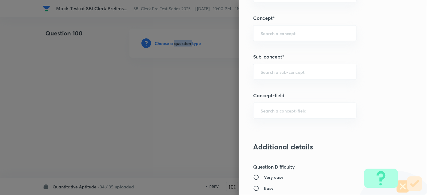
scroll to position [332, 0]
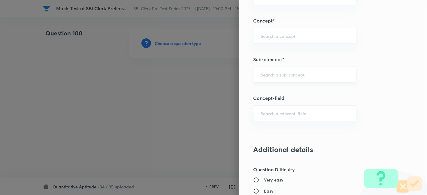
click at [294, 73] on input "text" at bounding box center [305, 75] width 88 height 6
click at [284, 87] on li "Simplification" at bounding box center [299, 90] width 103 height 11
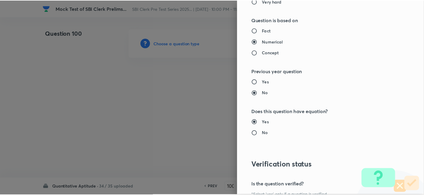
scroll to position [622, 0]
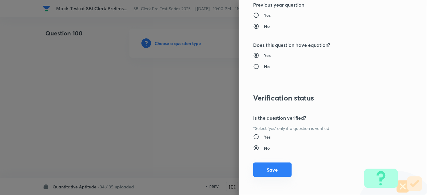
click at [264, 168] on button "Save" at bounding box center [272, 170] width 38 height 14
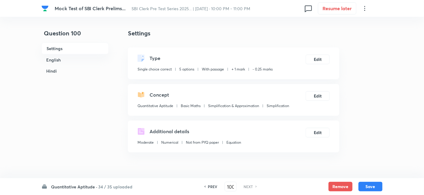
scroll to position [155, 0]
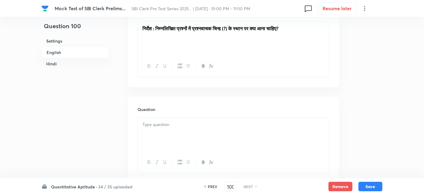
scroll to position [991, 0]
click at [196, 135] on div at bounding box center [234, 134] width 192 height 34
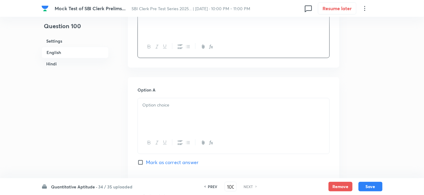
scroll to position [1129, 0]
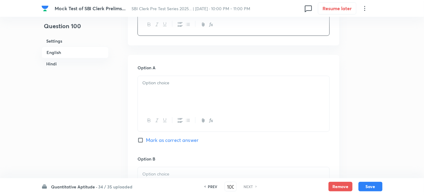
click at [181, 96] on div at bounding box center [234, 93] width 192 height 34
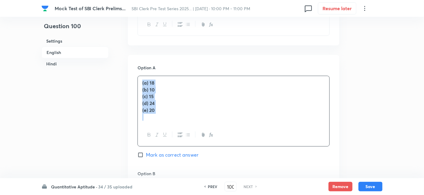
drag, startPoint x: 139, startPoint y: 82, endPoint x: 193, endPoint y: 142, distance: 80.2
click at [193, 142] on div "(a) 18 (b) 10 (c) 15 (d) 24 (e) 20" at bounding box center [234, 111] width 192 height 71
click at [141, 90] on div "(a) 18 (b) 10 (c) 15 (d) 24 (e) 20" at bounding box center [234, 100] width 192 height 48
drag, startPoint x: 141, startPoint y: 90, endPoint x: 184, endPoint y: 120, distance: 51.6
click at [184, 120] on div "(a) 18 (b) 10 (c) 15 (d) 24 (e) 20" at bounding box center [234, 100] width 192 height 48
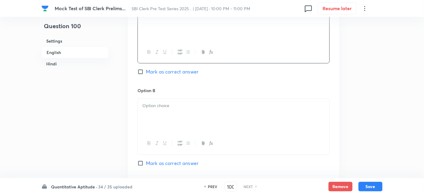
scroll to position [1198, 0]
click at [184, 120] on div at bounding box center [234, 116] width 192 height 34
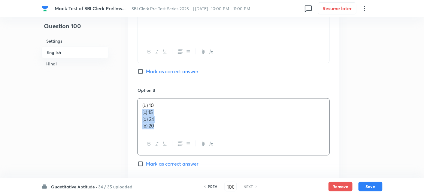
drag, startPoint x: 140, startPoint y: 110, endPoint x: 178, endPoint y: 142, distance: 49.7
click at [178, 142] on div "(b) 10 (c) 15 (d) 24 (e) 20" at bounding box center [234, 126] width 192 height 57
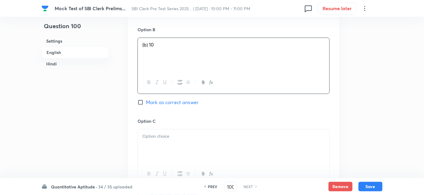
scroll to position [1264, 0]
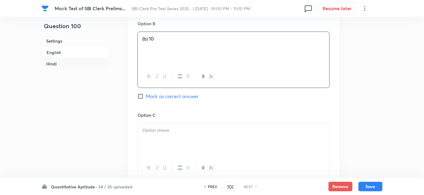
click at [178, 142] on div at bounding box center [234, 140] width 192 height 34
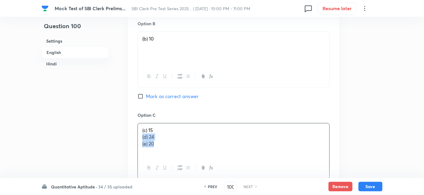
drag, startPoint x: 141, startPoint y: 137, endPoint x: 183, endPoint y: 160, distance: 47.9
click at [183, 160] on div "(c) 15 (d) 24 (e) 20" at bounding box center [234, 151] width 192 height 56
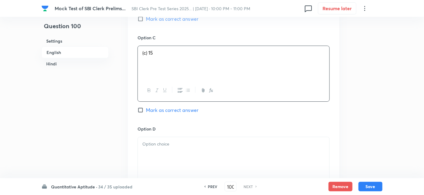
click at [183, 160] on div at bounding box center [234, 154] width 192 height 34
drag, startPoint x: 140, startPoint y: 148, endPoint x: 200, endPoint y: 165, distance: 62.6
click at [200, 165] on div "(d) 24 (e) 20" at bounding box center [234, 154] width 192 height 34
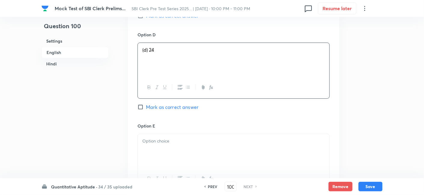
click at [200, 165] on div at bounding box center [234, 151] width 192 height 34
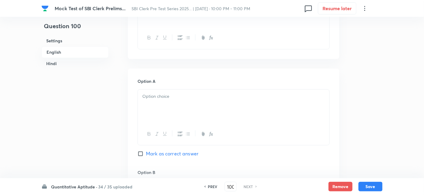
click at [200, 165] on div "Option A Mark as correct answer" at bounding box center [234, 123] width 192 height 91
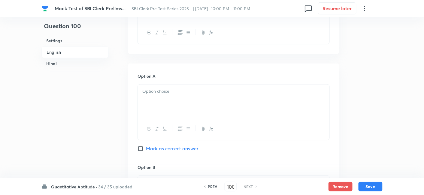
scroll to position [326, 0]
click at [167, 108] on div at bounding box center [234, 100] width 192 height 34
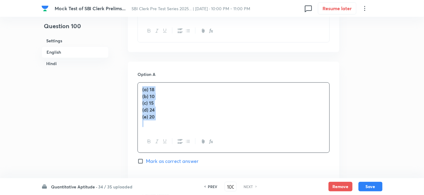
drag, startPoint x: 140, startPoint y: 88, endPoint x: 172, endPoint y: 132, distance: 54.7
click at [172, 132] on div "(a) 18 (b) 10 (c) 15 (d) 24 (e) 20" at bounding box center [234, 118] width 192 height 71
click at [142, 98] on span "(b) 10" at bounding box center [147, 96] width 11 height 6
drag, startPoint x: 142, startPoint y: 98, endPoint x: 184, endPoint y: 144, distance: 62.1
click at [184, 144] on div "(a) 18 (b) 10 (c) 15 (d) 24 (e) 20" at bounding box center [234, 118] width 192 height 71
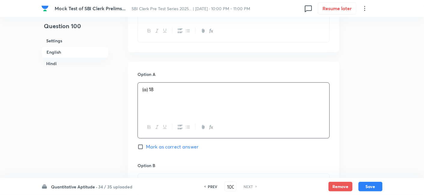
scroll to position [395, 0]
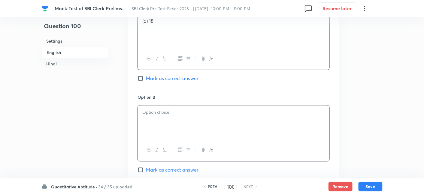
click at [151, 119] on div at bounding box center [234, 122] width 192 height 34
drag, startPoint x: 142, startPoint y: 119, endPoint x: 184, endPoint y: 156, distance: 55.1
click at [184, 156] on div "(b) 10 (c) 15 (d) 24 (e) 20" at bounding box center [234, 133] width 192 height 57
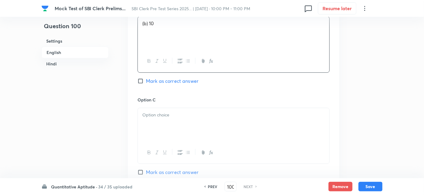
click at [158, 130] on div at bounding box center [234, 125] width 192 height 34
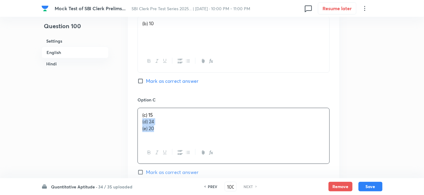
drag, startPoint x: 142, startPoint y: 120, endPoint x: 182, endPoint y: 147, distance: 47.6
click at [182, 147] on div "(c) 15 (d) 24 (e) 20" at bounding box center [234, 136] width 192 height 56
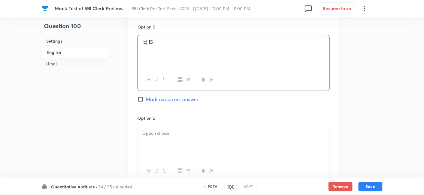
click at [180, 145] on div at bounding box center [234, 143] width 192 height 34
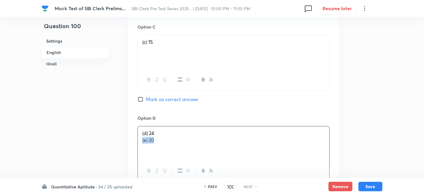
drag, startPoint x: 142, startPoint y: 140, endPoint x: 187, endPoint y: 151, distance: 46.4
click at [187, 151] on div "(d) 24 (e) 20" at bounding box center [234, 143] width 192 height 34
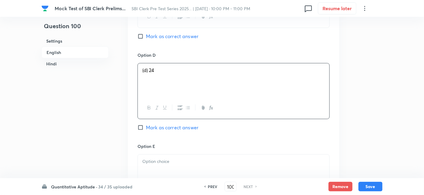
scroll to position [621, 0]
click at [184, 157] on p at bounding box center [233, 160] width 183 height 7
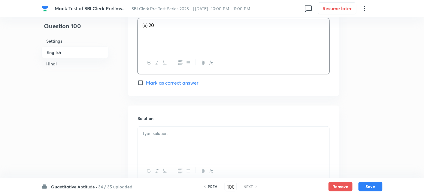
scroll to position [756, 0]
click at [194, 133] on body "Mock Test of SBI Clerk Prelims... SBI Clerk Pre Test Series 2025... | Sept 2, 2…" at bounding box center [212, 143] width 424 height 1740
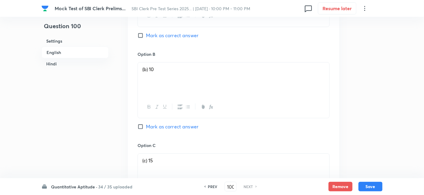
scroll to position [1262, 0]
click at [194, 125] on span "Mark as correct answer" at bounding box center [172, 126] width 53 height 7
click at [146, 125] on input "Mark as correct answer" at bounding box center [142, 126] width 8 height 6
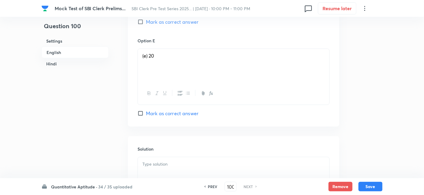
scroll to position [1628, 0]
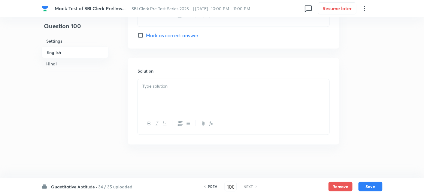
click at [173, 93] on div at bounding box center [234, 96] width 192 height 34
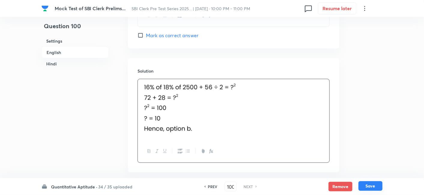
click at [373, 184] on button "Save" at bounding box center [371, 186] width 24 height 10
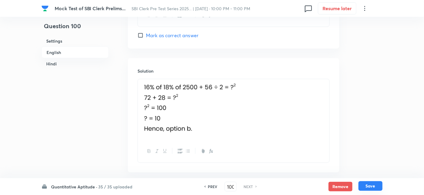
click at [373, 184] on button "Save" at bounding box center [371, 186] width 24 height 10
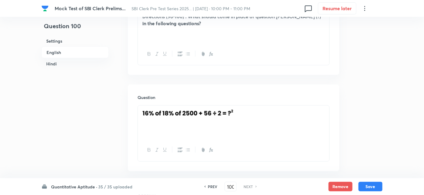
scroll to position [172, 0]
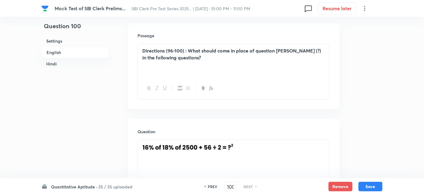
click at [211, 187] on h6 "PREV" at bounding box center [212, 186] width 9 height 5
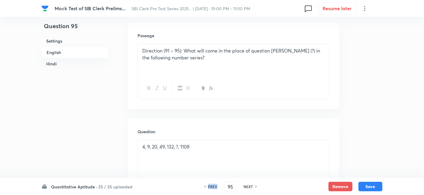
click at [211, 187] on h6 "PREV" at bounding box center [212, 186] width 9 height 5
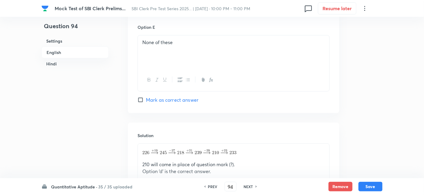
scroll to position [809, 0]
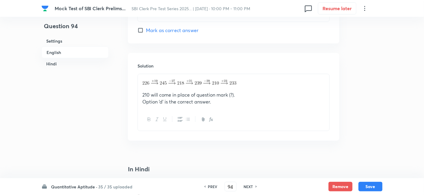
click at [251, 189] on h6 "NEXT" at bounding box center [248, 186] width 9 height 5
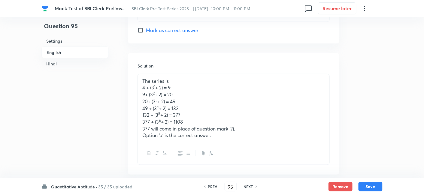
click at [251, 189] on h6 "NEXT" at bounding box center [248, 186] width 9 height 5
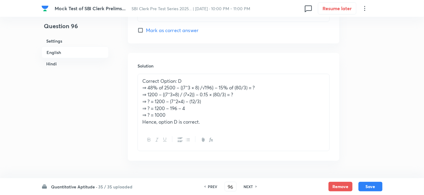
click at [251, 189] on h6 "NEXT" at bounding box center [248, 186] width 9 height 5
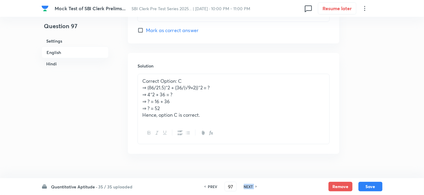
click at [251, 189] on h6 "NEXT" at bounding box center [248, 186] width 9 height 5
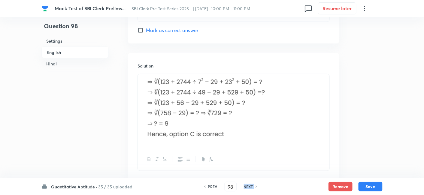
click at [251, 189] on h6 "NEXT" at bounding box center [248, 186] width 9 height 5
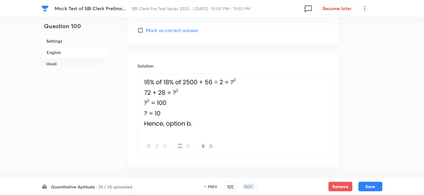
click at [251, 189] on h6 "NEXT" at bounding box center [248, 186] width 9 height 5
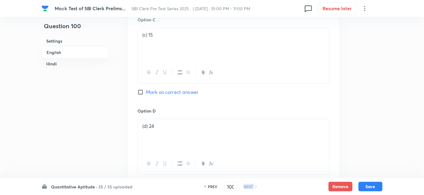
scroll to position [472, 0]
click at [208, 185] on h6 "PREV" at bounding box center [212, 186] width 9 height 5
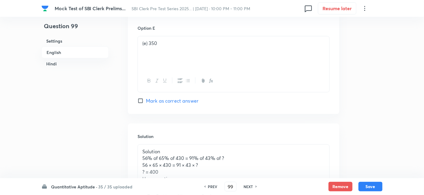
scroll to position [802, 0]
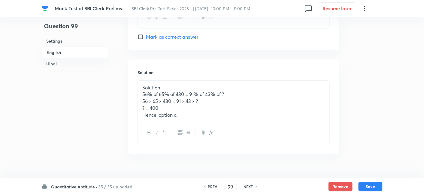
click at [215, 187] on h6 "PREV" at bounding box center [212, 186] width 9 height 5
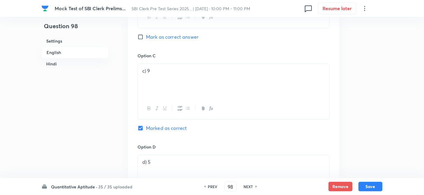
scroll to position [528, 0]
click at [216, 187] on div "PREV" at bounding box center [212, 186] width 16 height 5
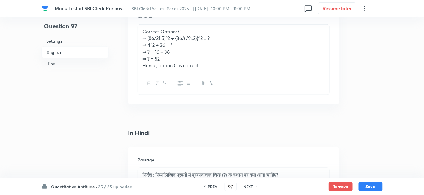
scroll to position [852, 0]
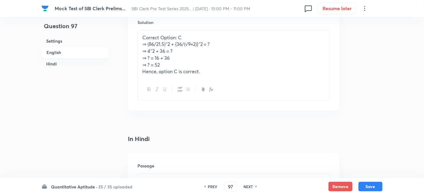
click at [208, 184] on h6 "PREV" at bounding box center [212, 186] width 9 height 5
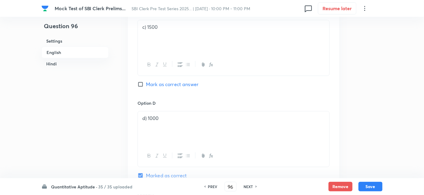
scroll to position [565, 0]
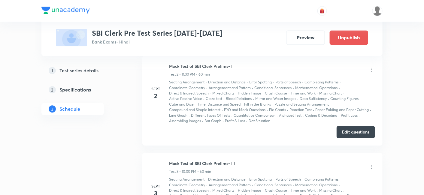
click at [371, 68] on icon at bounding box center [372, 70] width 6 height 6
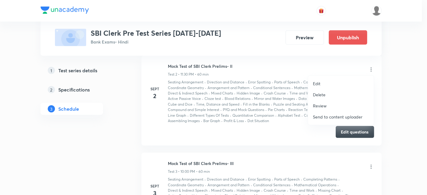
click at [326, 82] on li "Edit" at bounding box center [341, 83] width 66 height 11
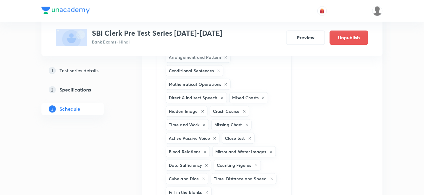
click at [250, 173] on div "Seating Arrangement Direction and Distance Error Spotting Parts of Speech Compl…" at bounding box center [224, 165] width 135 height 343
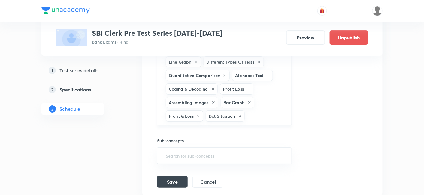
scroll to position [645, 0]
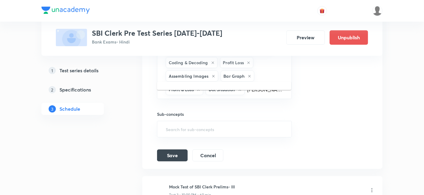
type input "ti"
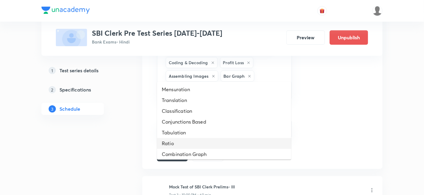
click at [247, 142] on li "Ratio" at bounding box center [224, 143] width 134 height 11
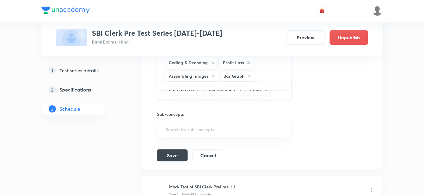
click at [283, 84] on input "text" at bounding box center [278, 89] width 13 height 11
type input "tab"
click at [250, 87] on li "Tabulation" at bounding box center [224, 89] width 134 height 11
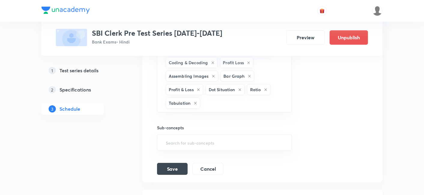
click at [250, 98] on input "text" at bounding box center [243, 103] width 83 height 11
type input "pe"
click at [250, 98] on input "text" at bounding box center [262, 103] width 45 height 11
type input "ca"
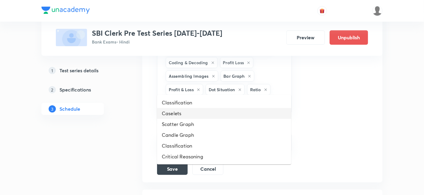
click at [214, 114] on li "Caselets" at bounding box center [224, 113] width 134 height 11
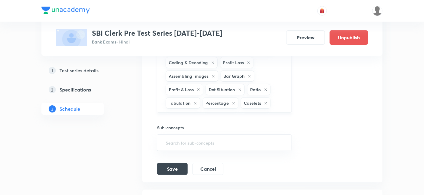
type input "p"
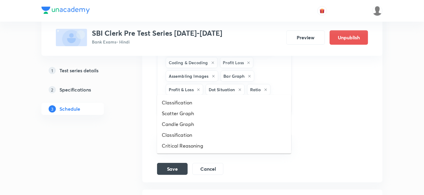
type input "c"
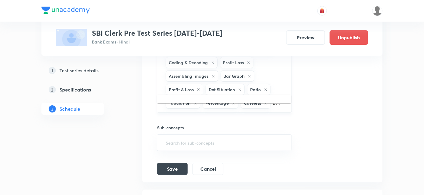
scroll to position [0, 0]
type input "a"
click at [112, 117] on div "1 Test series details 2 Specifications 3 Schedule" at bounding box center [82, 94] width 82 height 58
click at [173, 163] on button "Save" at bounding box center [172, 169] width 31 height 12
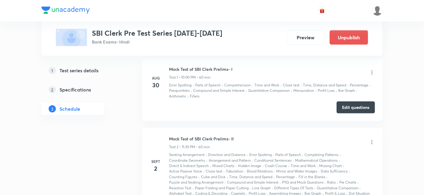
scroll to position [126, 0]
